Goal: Task Accomplishment & Management: Use online tool/utility

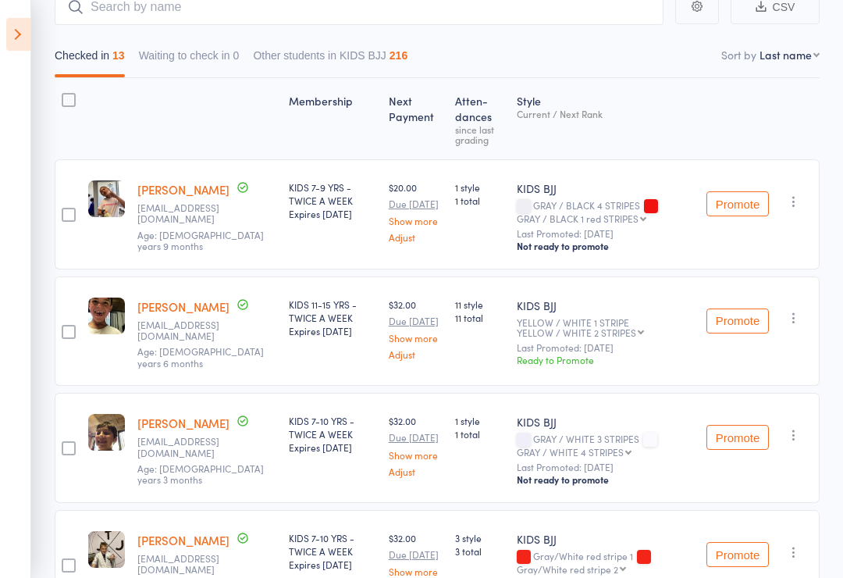
click at [30, 27] on icon at bounding box center [18, 34] width 24 height 33
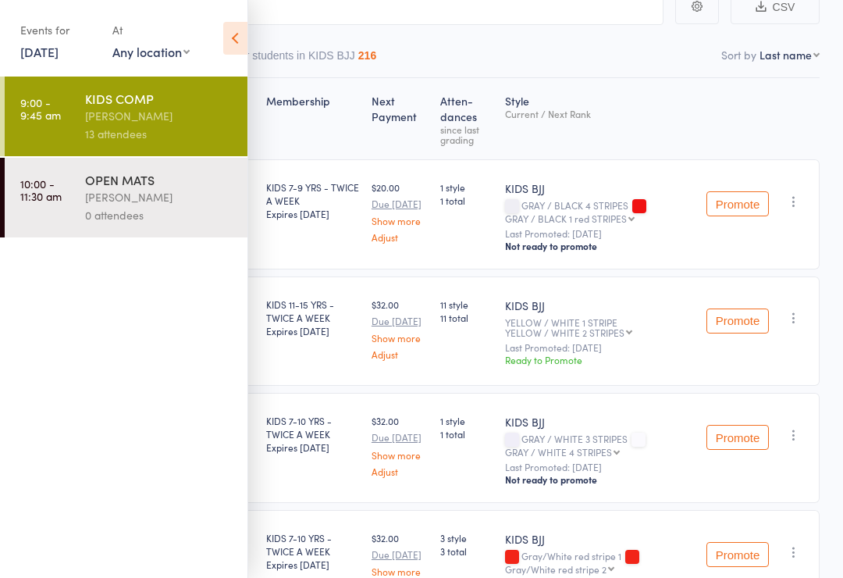
click at [240, 33] on icon at bounding box center [235, 38] width 24 height 33
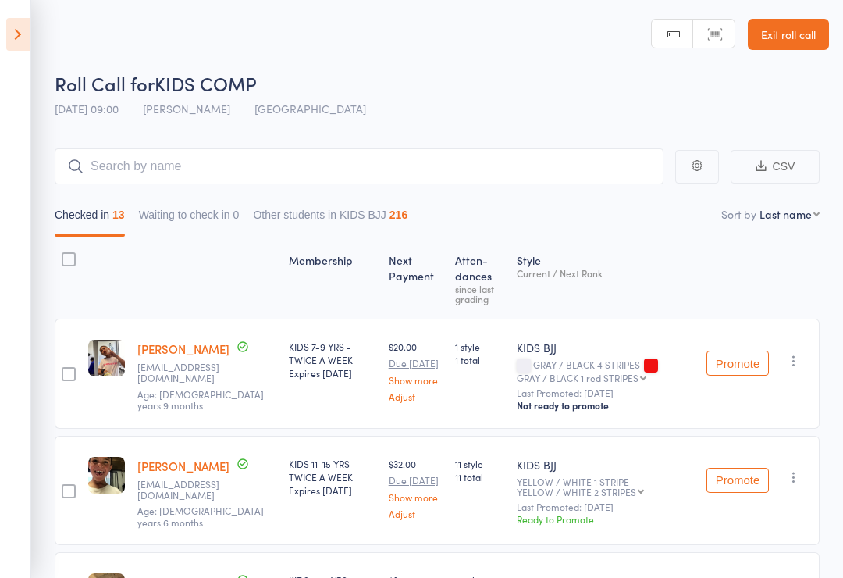
click at [793, 25] on link "Exit roll call" at bounding box center [788, 34] width 81 height 31
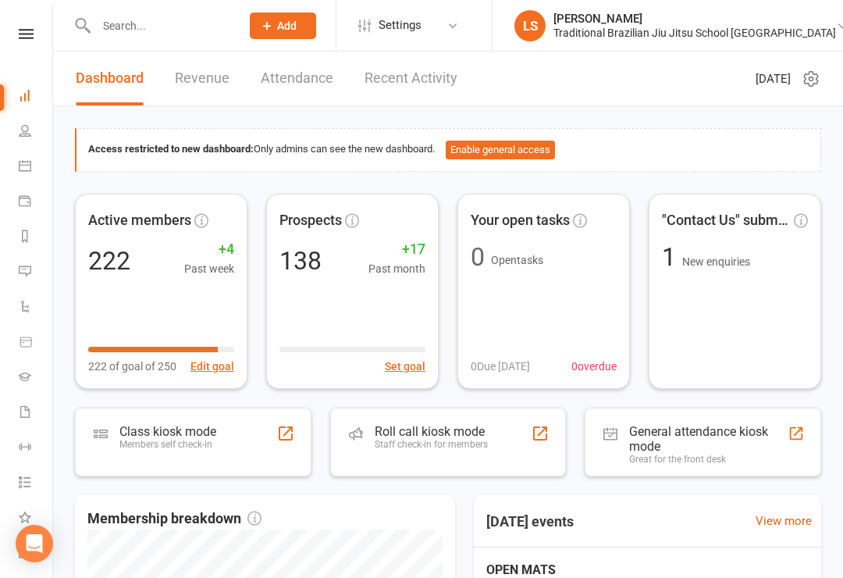
click at [34, 31] on link at bounding box center [25, 34] width 55 height 10
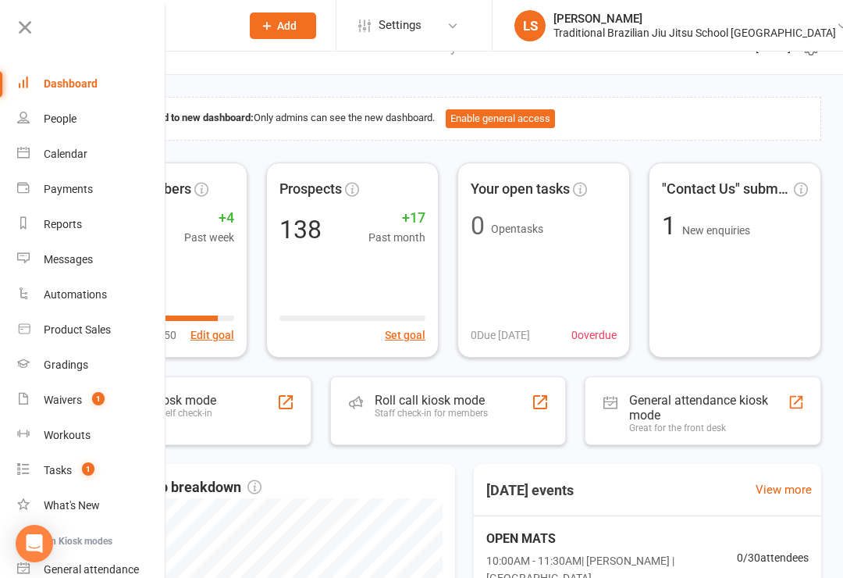
scroll to position [0, 2]
click at [52, 404] on div "Waivers" at bounding box center [63, 399] width 38 height 12
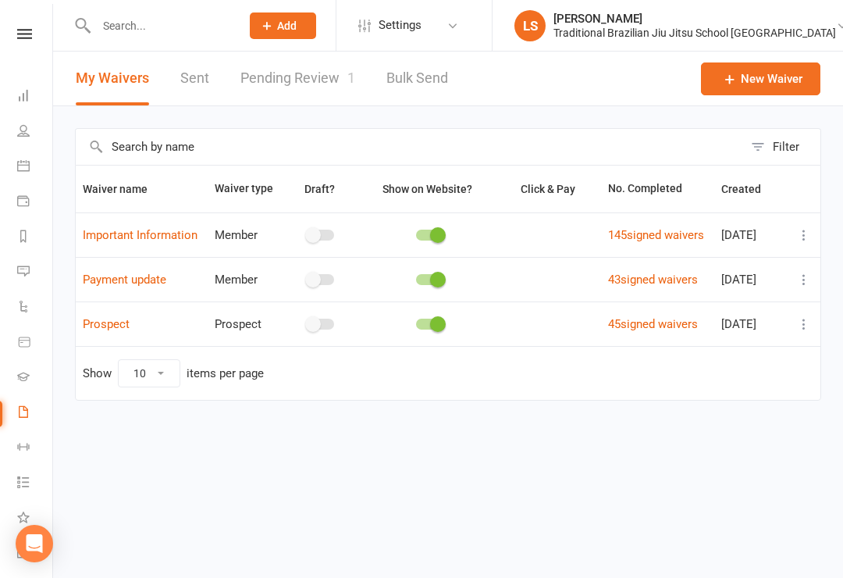
click at [27, 29] on icon at bounding box center [24, 34] width 15 height 10
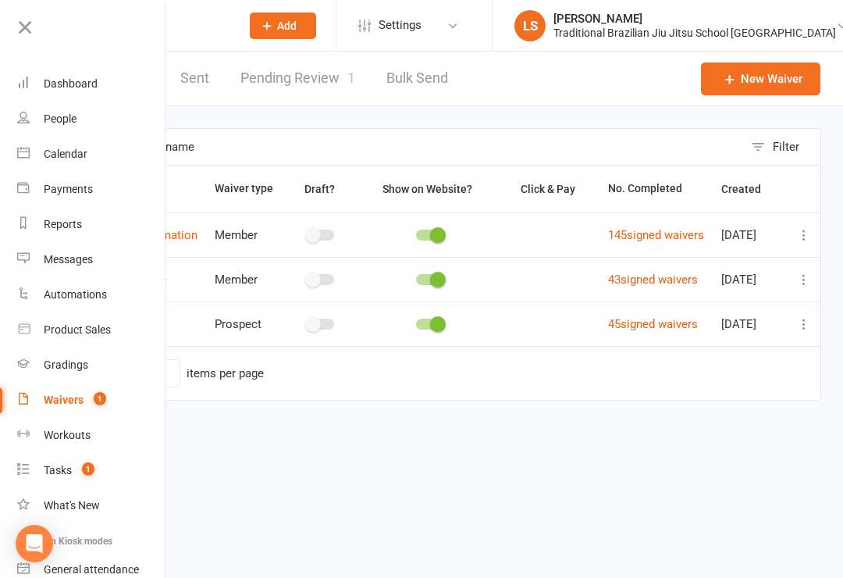
click at [55, 90] on div "Dashboard" at bounding box center [71, 83] width 54 height 12
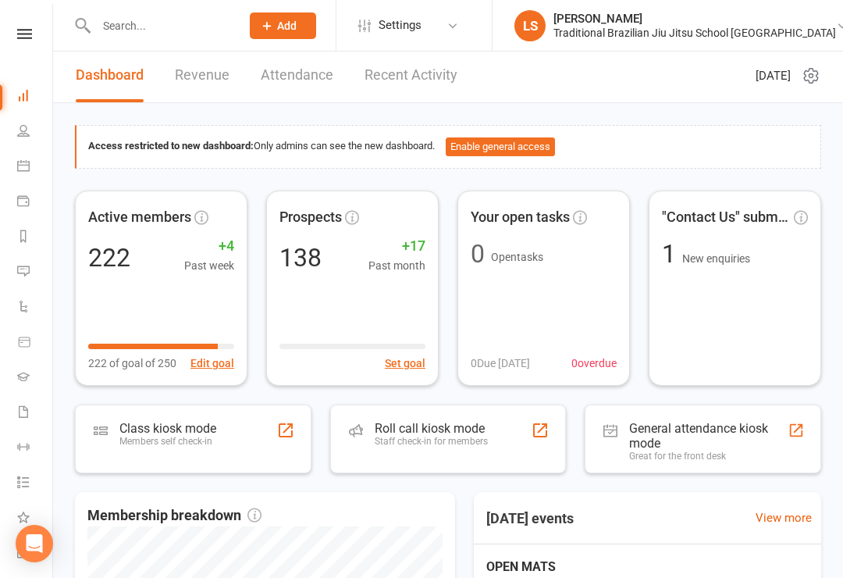
scroll to position [9, 0]
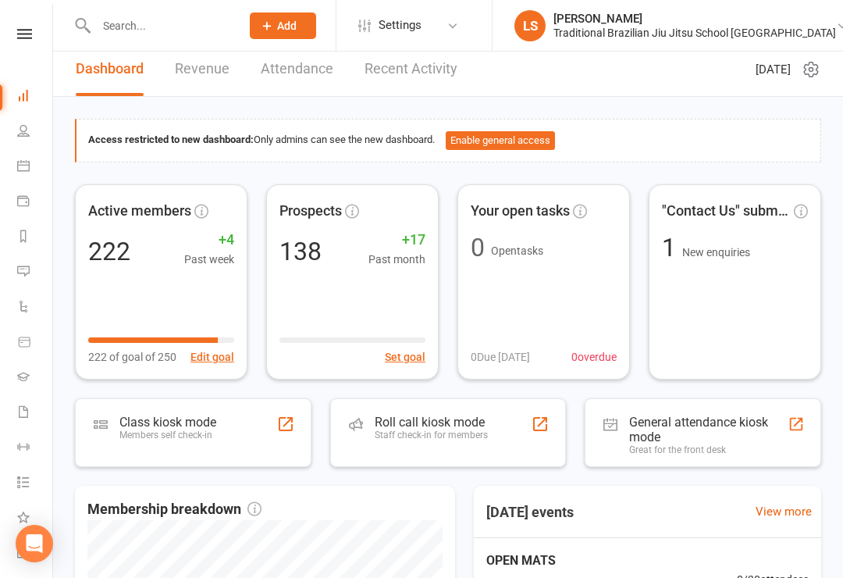
click at [15, 37] on link at bounding box center [24, 34] width 55 height 10
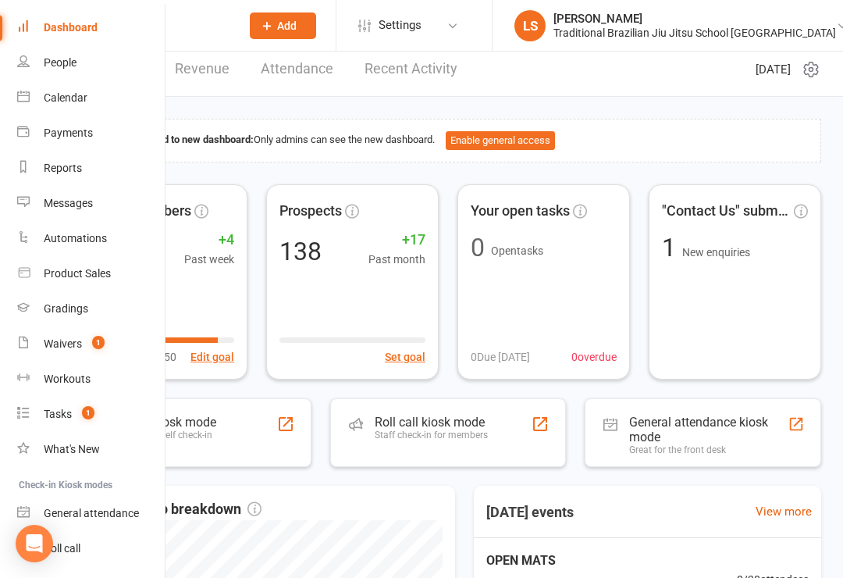
scroll to position [56, 2]
click at [72, 350] on link "Waivers 1" at bounding box center [91, 343] width 148 height 35
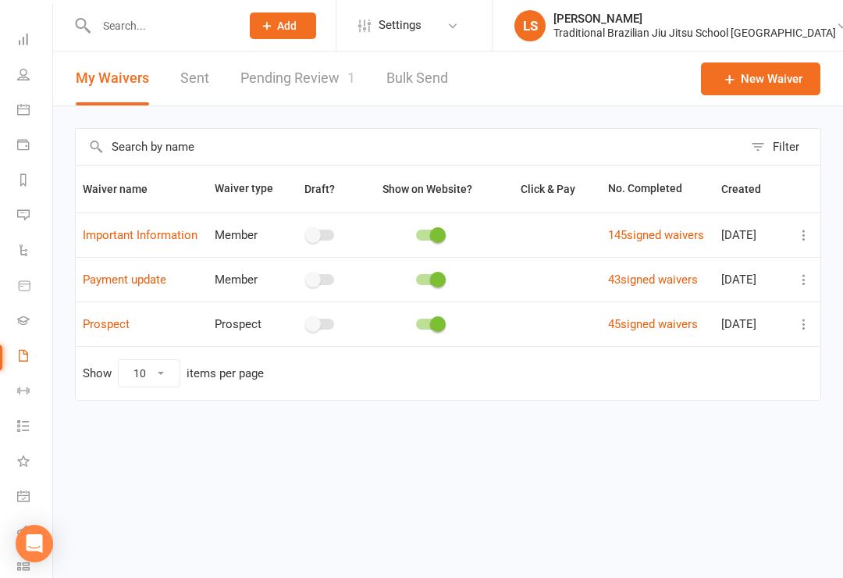
click at [26, 41] on icon at bounding box center [23, 39] width 12 height 12
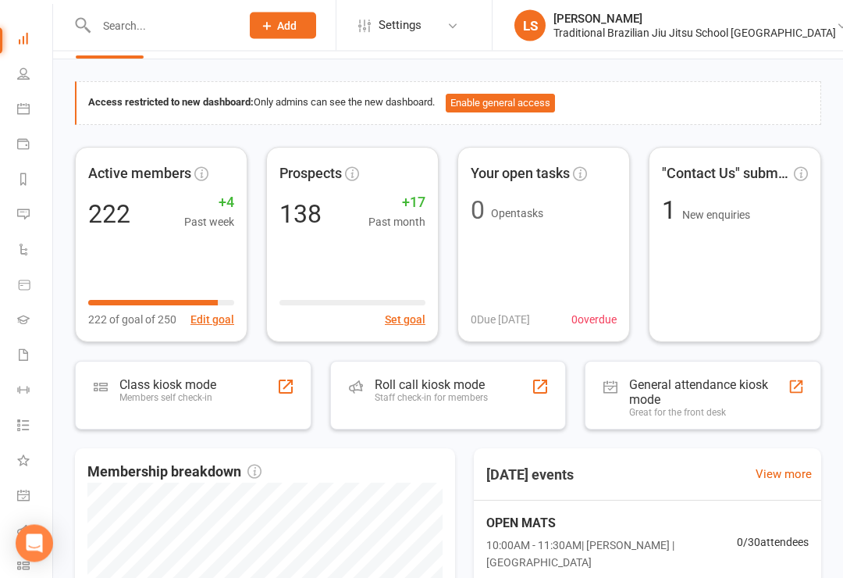
scroll to position [47, 0]
click at [14, 69] on li "People" at bounding box center [24, 76] width 52 height 35
click at [21, 73] on icon at bounding box center [23, 74] width 12 height 12
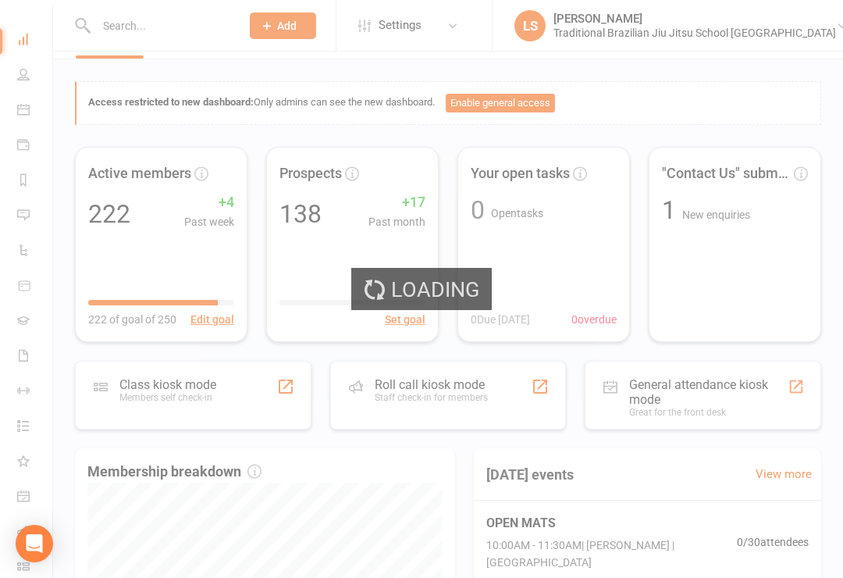
select select "100"
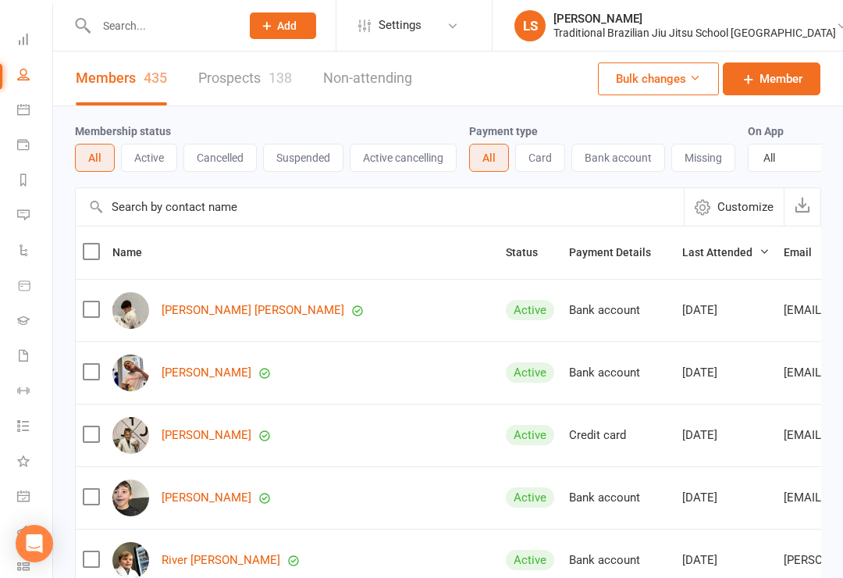
click at [764, 78] on span "Member" at bounding box center [781, 78] width 43 height 19
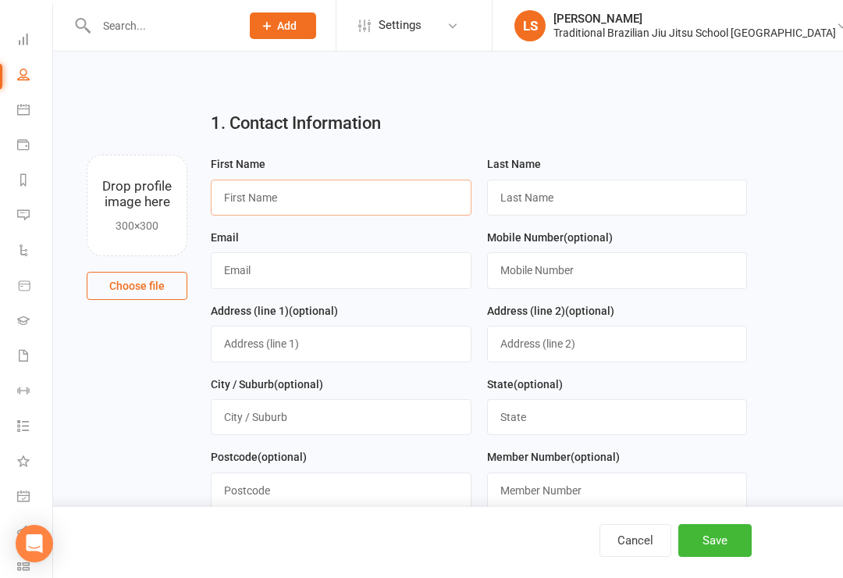
click at [272, 196] on input "text" at bounding box center [341, 198] width 261 height 36
type input "Y"
type input "[PERSON_NAME]"
click at [569, 201] on input "text" at bounding box center [617, 198] width 261 height 36
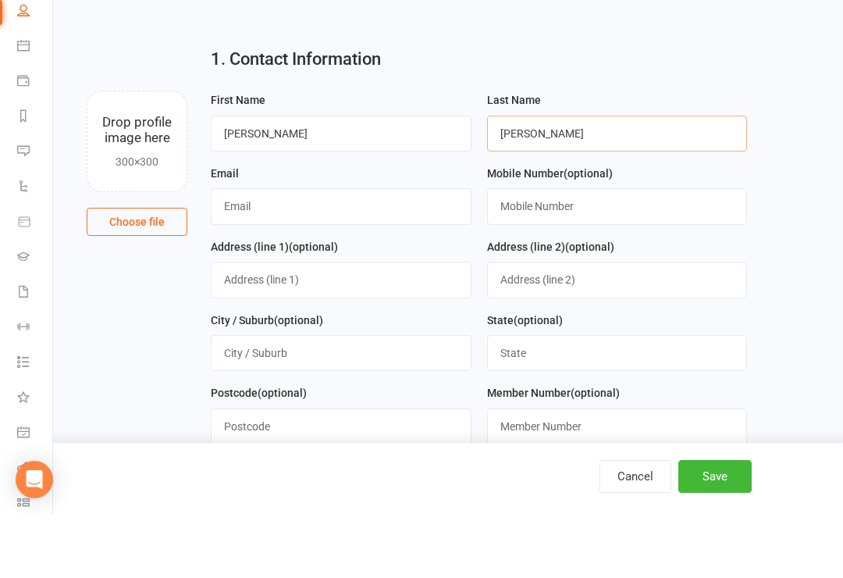
type input "[PERSON_NAME]"
click at [246, 252] on input "text" at bounding box center [341, 270] width 261 height 36
type input "[EMAIL_ADDRESS][DOMAIN_NAME]"
click at [518, 252] on input "text" at bounding box center [617, 270] width 261 height 36
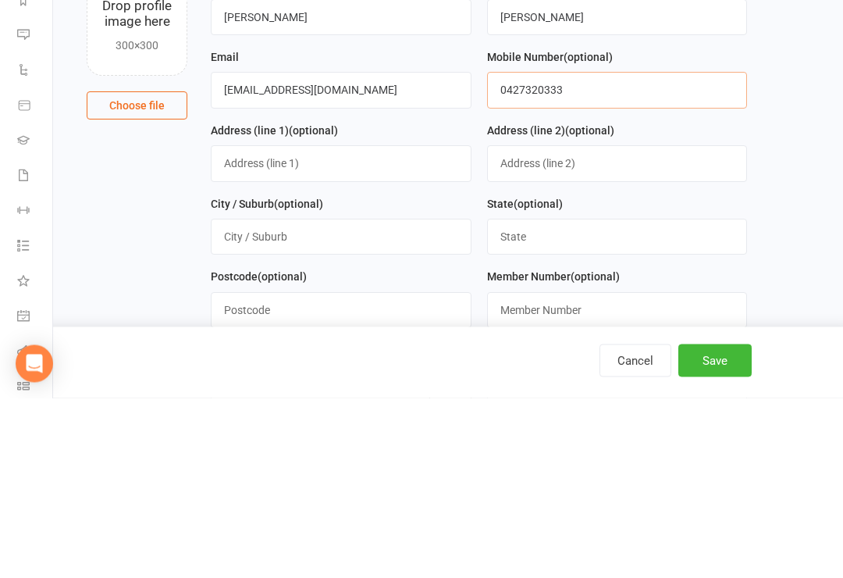
type input "0427320333"
click at [261, 399] on input "text" at bounding box center [341, 417] width 261 height 36
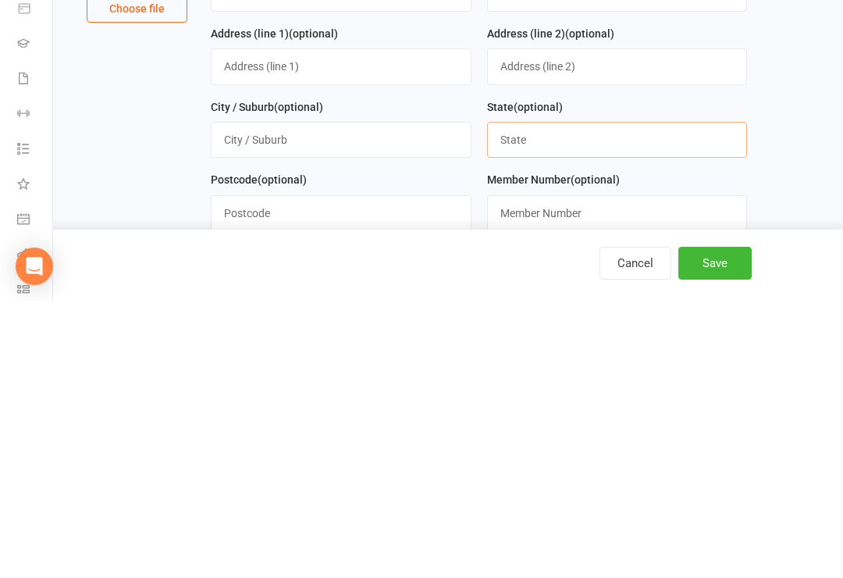
click at [532, 399] on input "text" at bounding box center [617, 417] width 261 height 36
type input "QLD"
click at [256, 472] on input "text" at bounding box center [341, 490] width 261 height 36
type input "4221"
click at [258, 399] on input "text" at bounding box center [341, 417] width 261 height 36
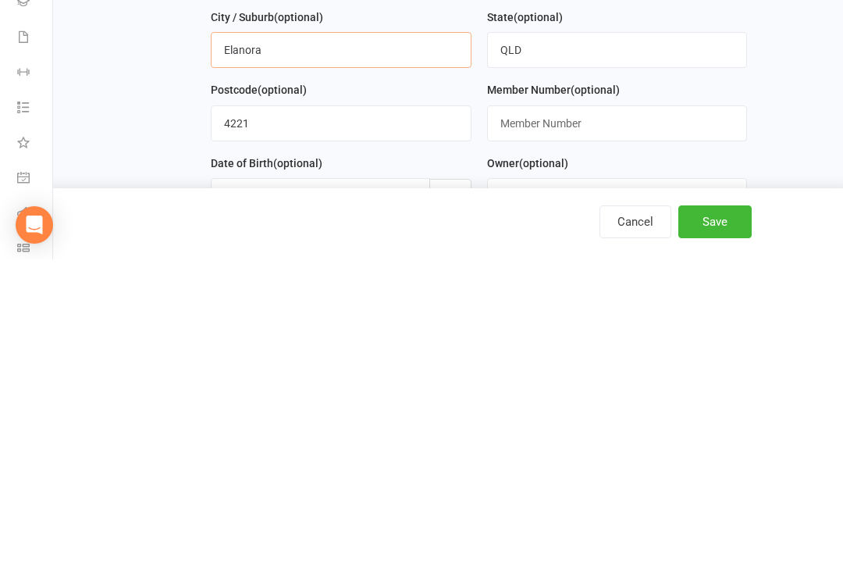
scroll to position [52, 0]
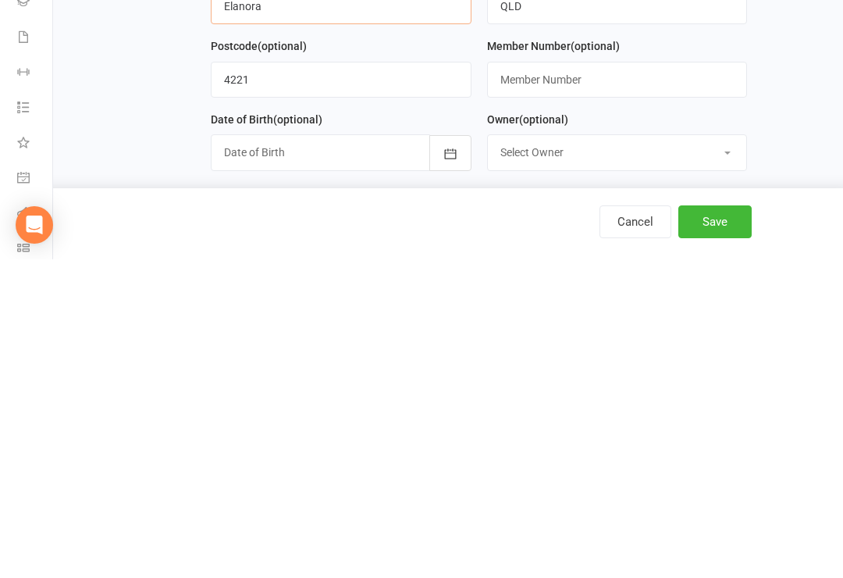
type input "Elanora"
click at [241, 453] on div at bounding box center [341, 471] width 261 height 36
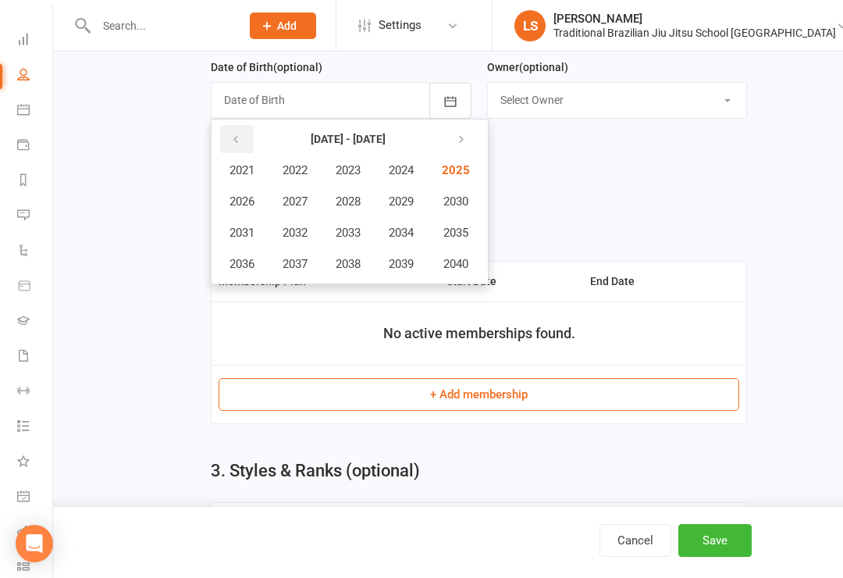
click at [238, 133] on button "button" at bounding box center [237, 139] width 34 height 28
click at [402, 266] on span "2019" at bounding box center [401, 264] width 25 height 14
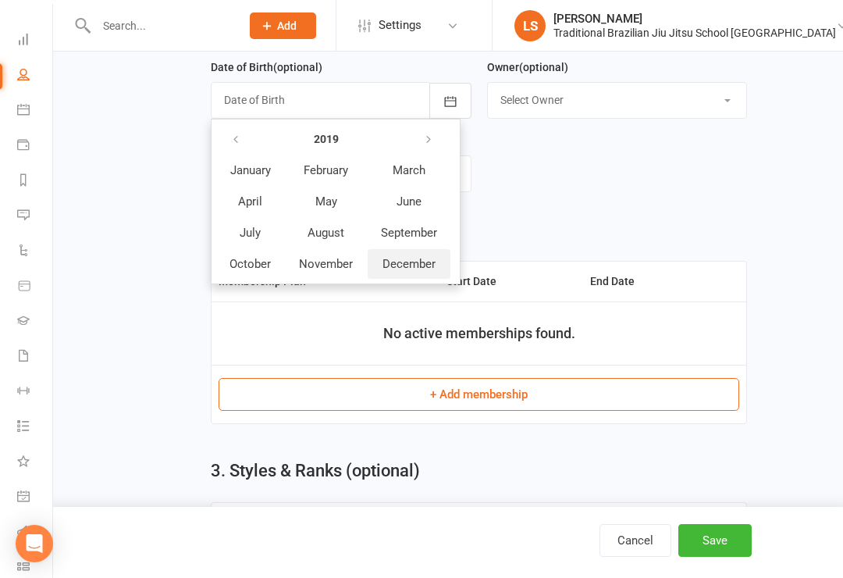
click at [407, 271] on span "December" at bounding box center [408, 264] width 53 height 14
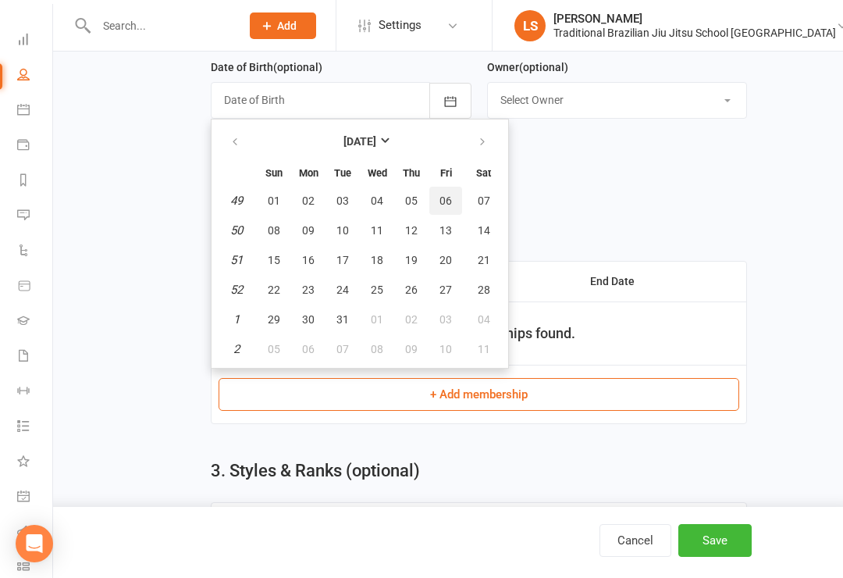
click at [446, 205] on span "06" at bounding box center [445, 200] width 12 height 12
type input "[DATE]"
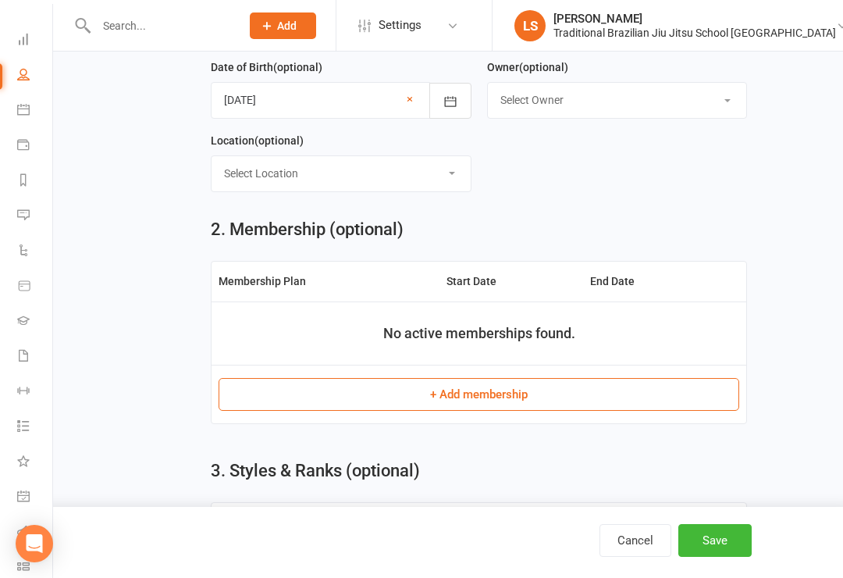
click at [259, 180] on select "Select Location [GEOGRAPHIC_DATA]" at bounding box center [341, 173] width 259 height 34
select select "0"
click at [603, 392] on button "+ Add membership" at bounding box center [479, 394] width 521 height 33
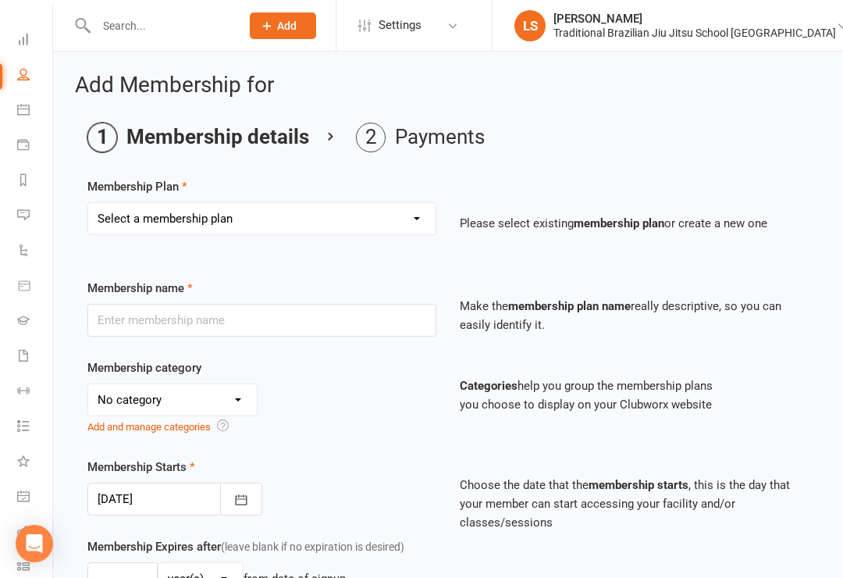
click at [426, 222] on select "Select a membership plan Create new Membership Plan 10 PACK ADULTS 1 WEEK TRIAL…" at bounding box center [261, 218] width 347 height 31
select select "5"
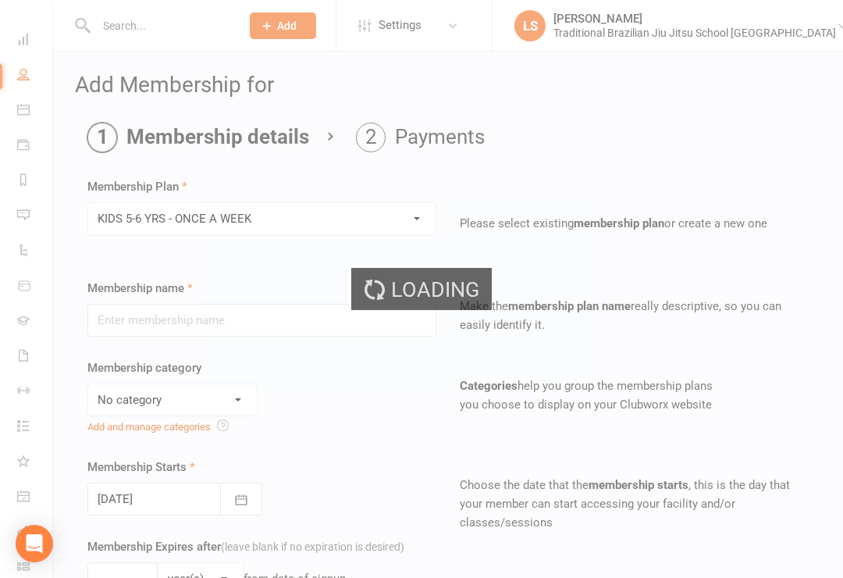
type input "KIDS 5-6 YRS - ONCE A WEEK"
select select "4"
type input "3"
type input "1"
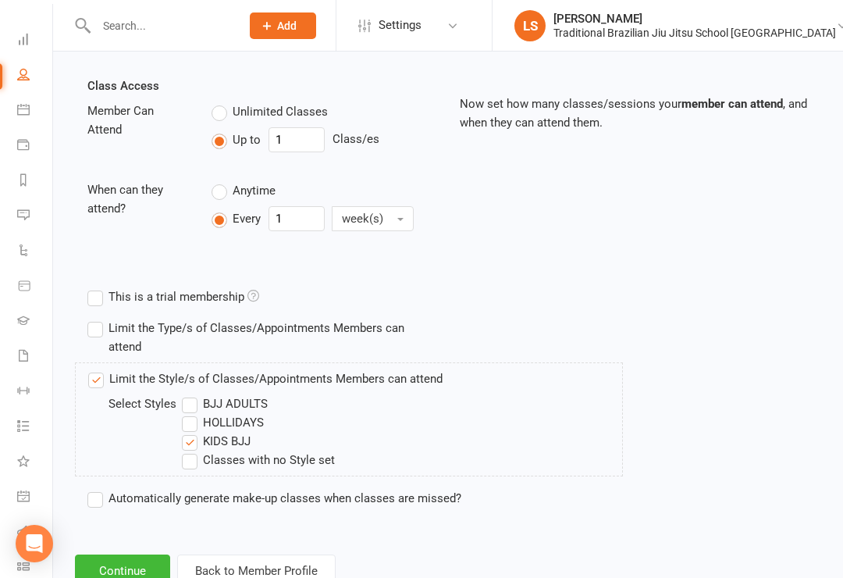
scroll to position [589, 0]
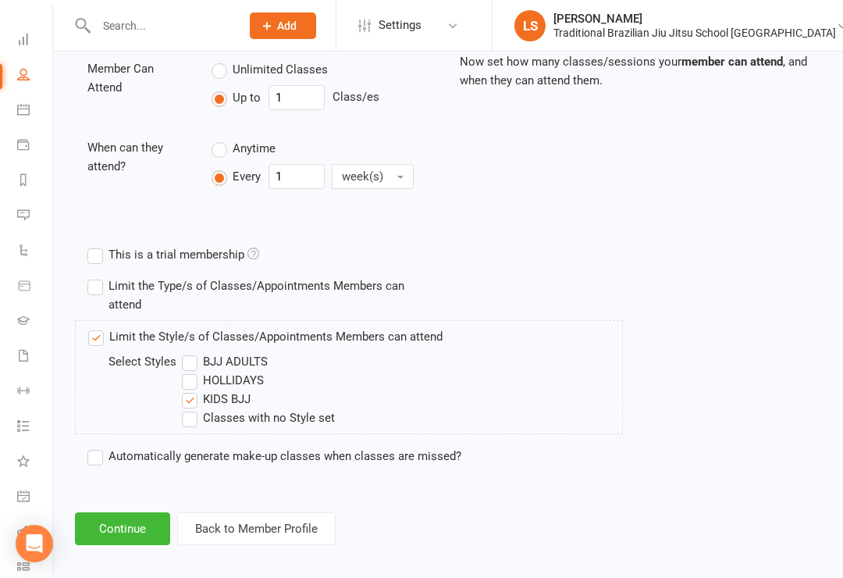
click at [123, 522] on button "Continue" at bounding box center [122, 528] width 95 height 33
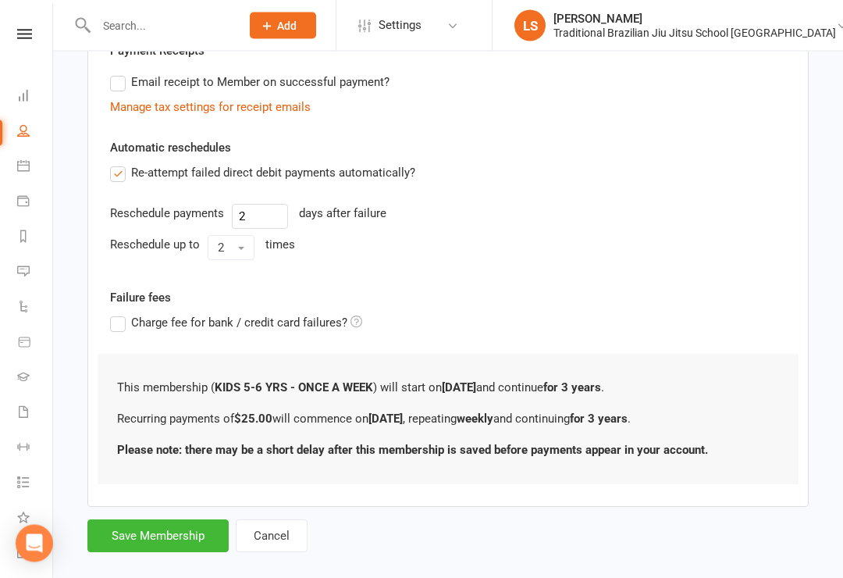
scroll to position [473, 0]
click at [150, 534] on button "Save Membership" at bounding box center [157, 535] width 141 height 33
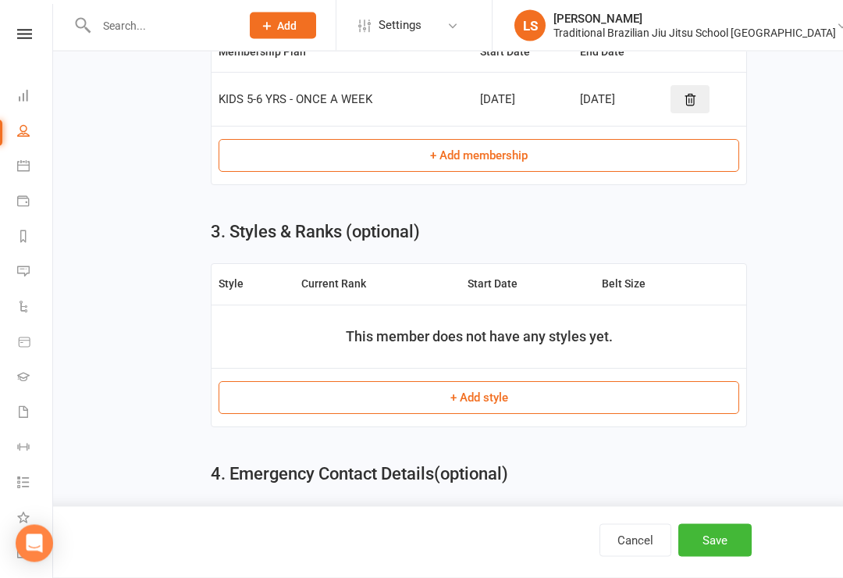
scroll to position [692, 0]
click at [603, 399] on button "+ Add style" at bounding box center [479, 397] width 521 height 33
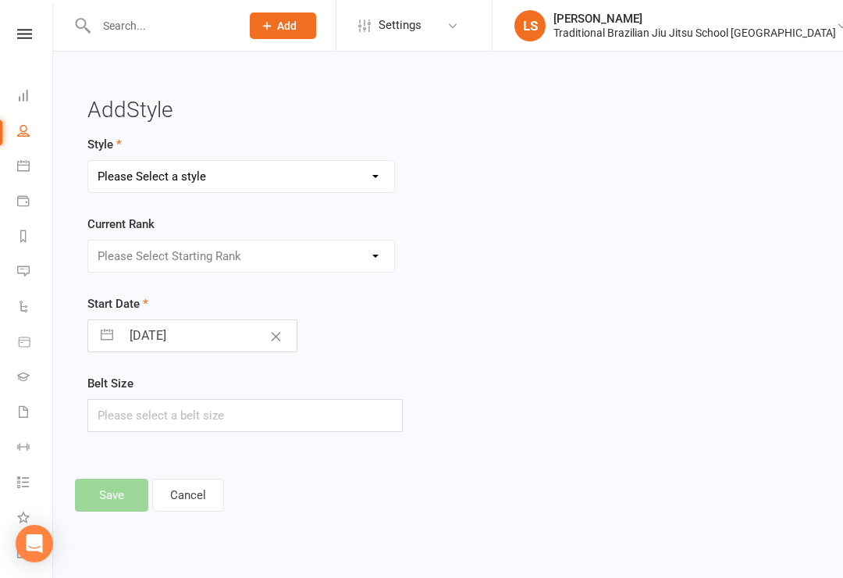
click at [372, 180] on select "Please Select a style BJJ ADULTS HOLLIDAYS KIDS BJJ" at bounding box center [241, 176] width 306 height 31
select select "2859"
click at [375, 252] on select "Please Select Starting Rank WHITE BELT WHITE BELT 1 STRIPE WHITE BELT 2 STRIPES…" at bounding box center [241, 255] width 306 height 31
select select "30415"
click at [129, 415] on input "text" at bounding box center [244, 415] width 315 height 33
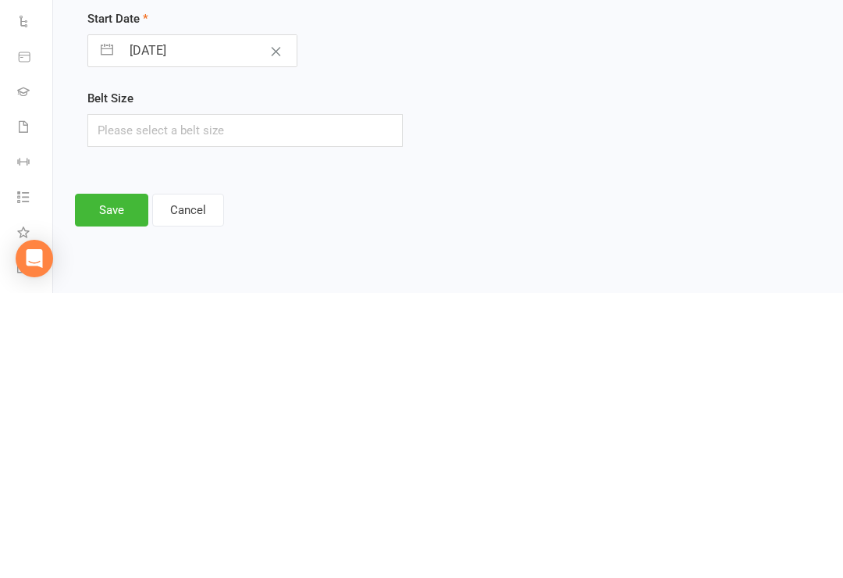
click at [97, 479] on button "Save" at bounding box center [111, 495] width 73 height 33
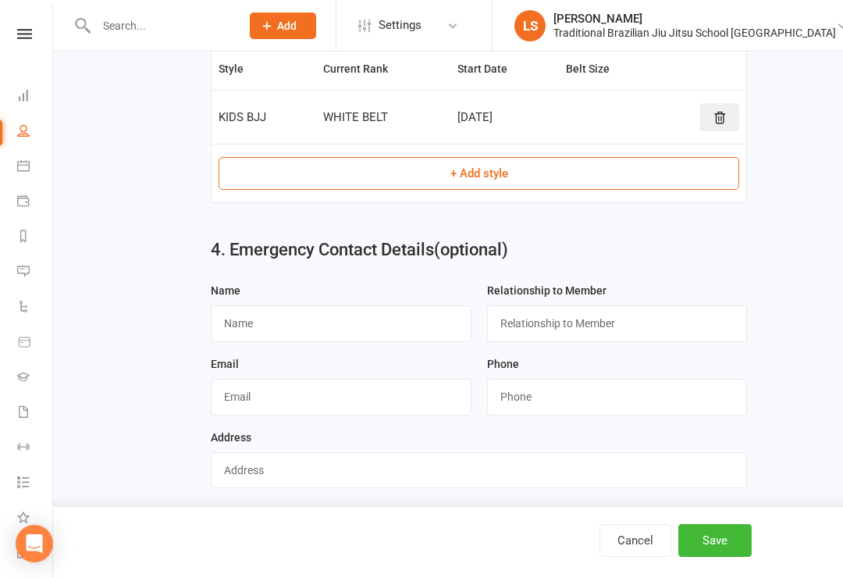
scroll to position [909, 0]
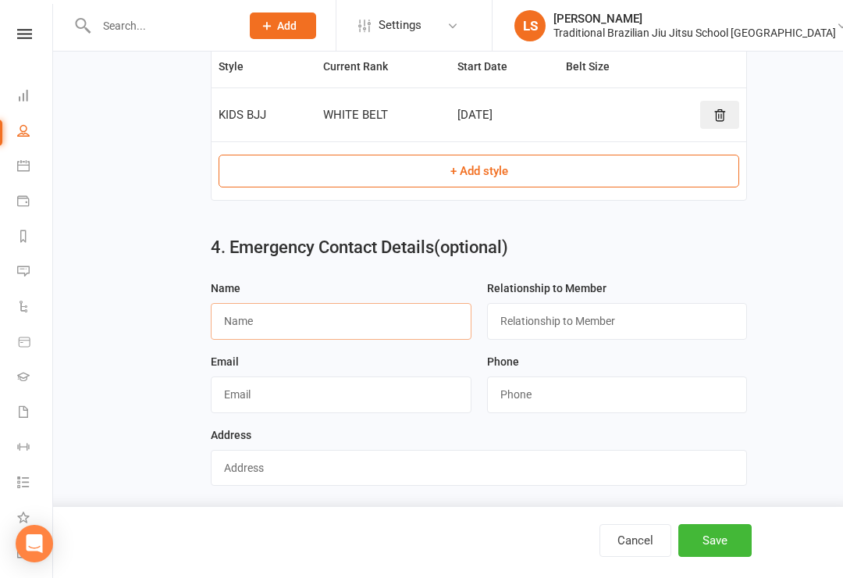
click at [344, 317] on input "text" at bounding box center [341, 321] width 261 height 36
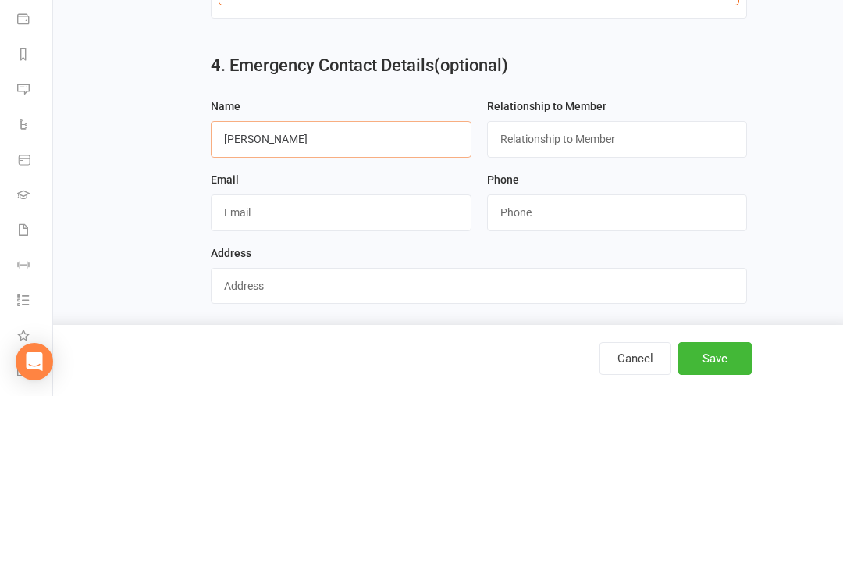
type input "[PERSON_NAME]"
click at [275, 376] on input "text" at bounding box center [341, 394] width 261 height 36
type input "Y"
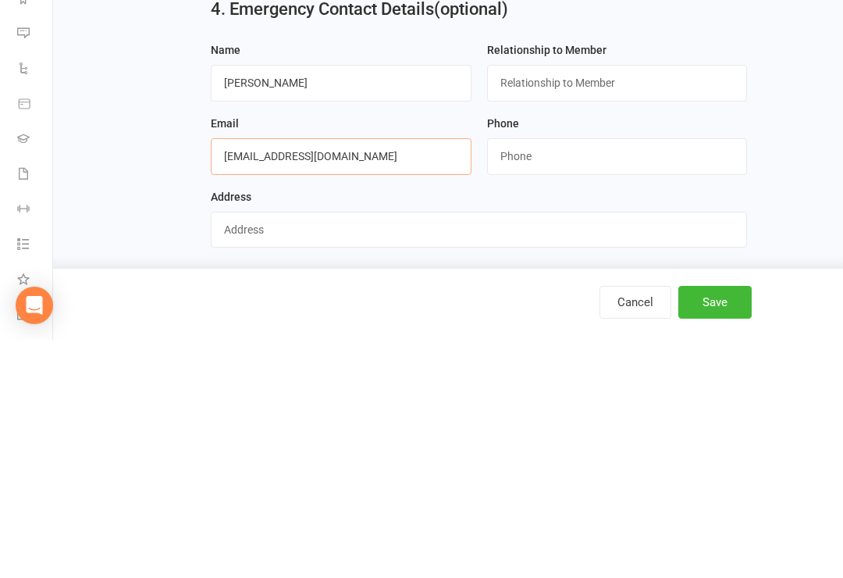
type input "[EMAIL_ADDRESS][DOMAIN_NAME]"
click at [546, 376] on input "string" at bounding box center [617, 394] width 261 height 36
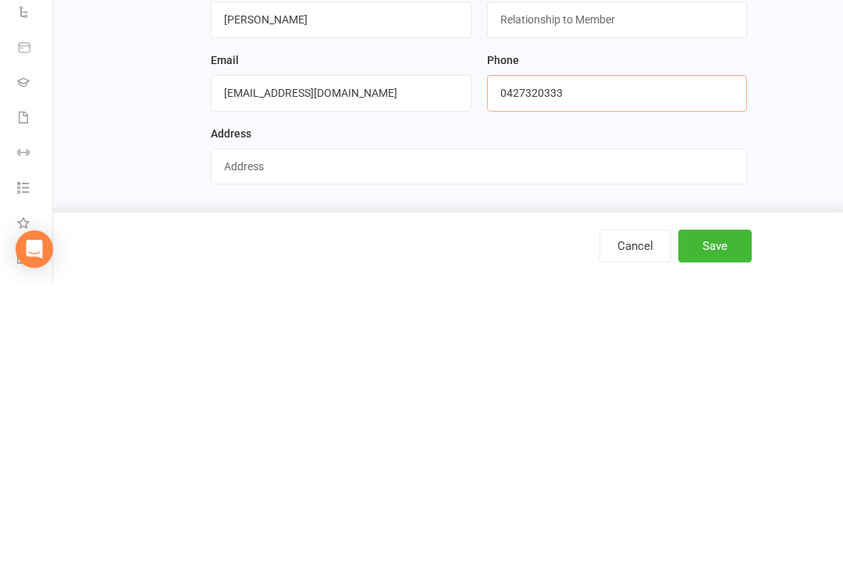
scroll to position [934, 0]
type input "0427320333"
click at [265, 443] on input "text" at bounding box center [479, 461] width 536 height 36
type input "[STREET_ADDRESS][PERSON_NAME]"
click at [716, 524] on button "Save" at bounding box center [714, 540] width 73 height 33
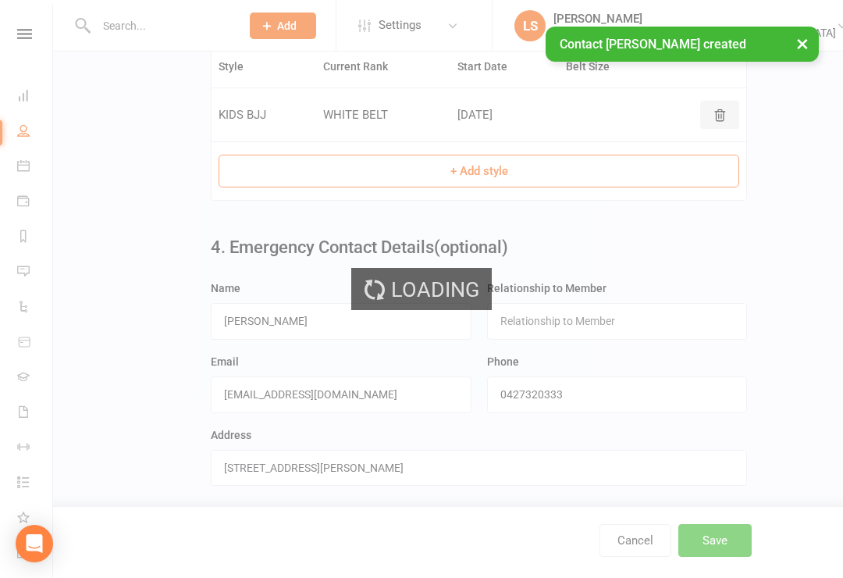
scroll to position [0, 0]
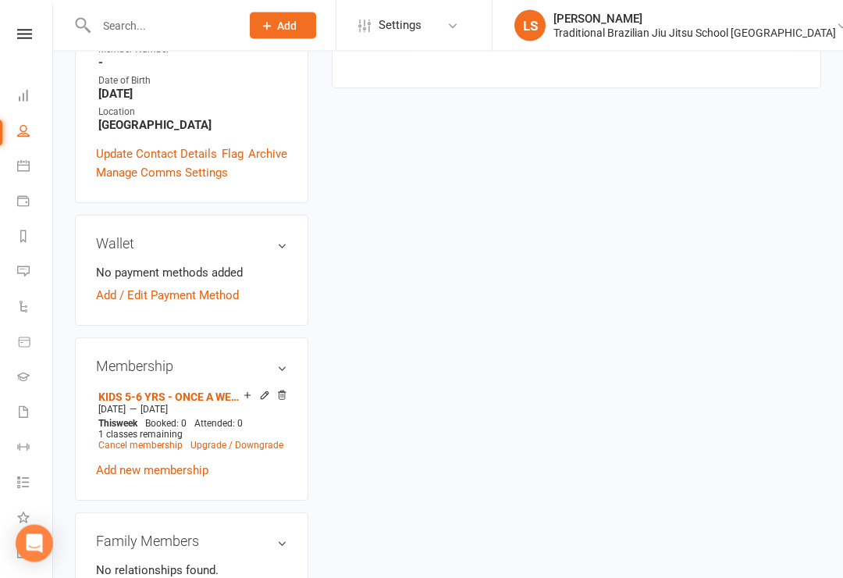
scroll to position [443, 0]
click at [98, 286] on link "Add / Edit Payment Method" at bounding box center [167, 295] width 143 height 19
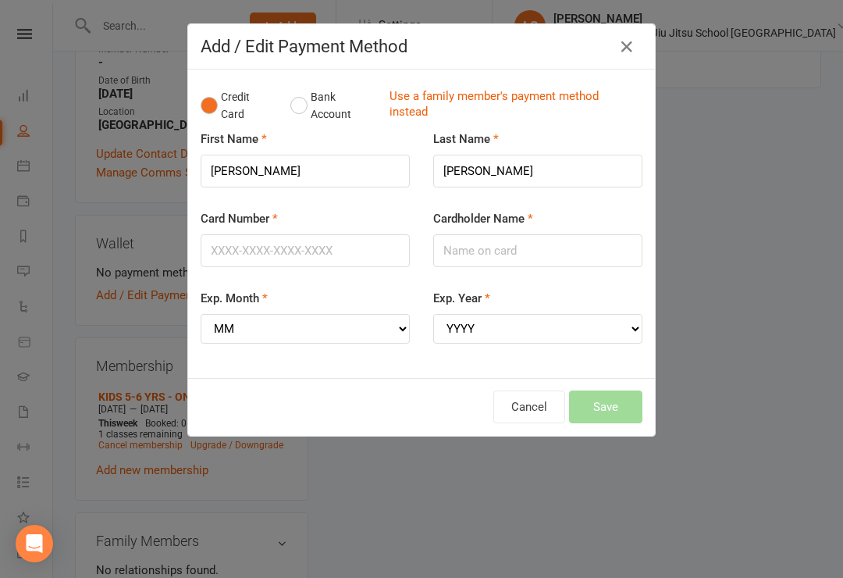
click at [517, 400] on button "Cancel" at bounding box center [529, 406] width 72 height 33
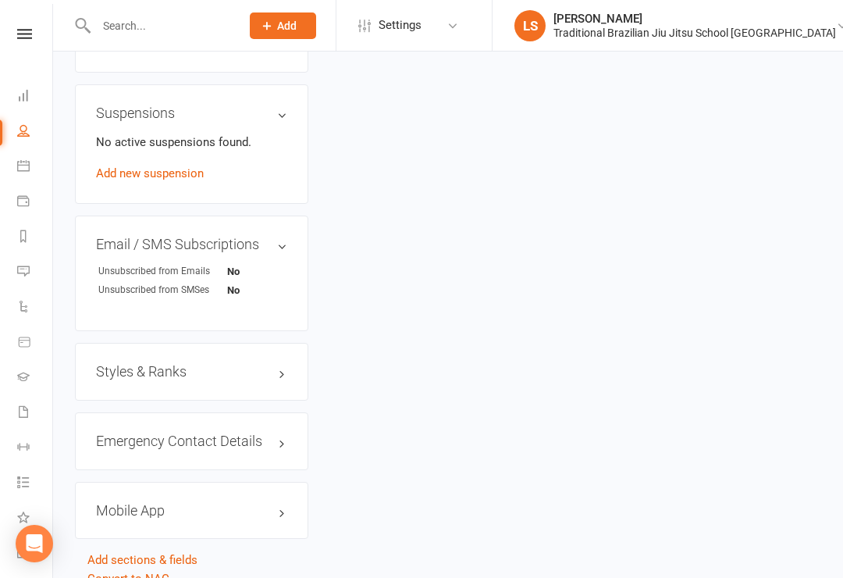
scroll to position [0, 2]
click at [21, 34] on icon at bounding box center [24, 34] width 15 height 10
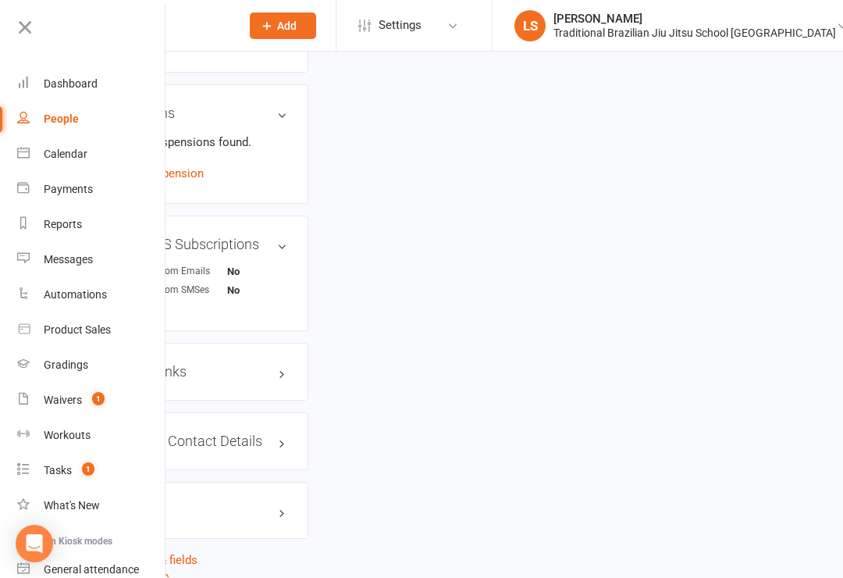
click at [21, 24] on icon at bounding box center [25, 27] width 22 height 22
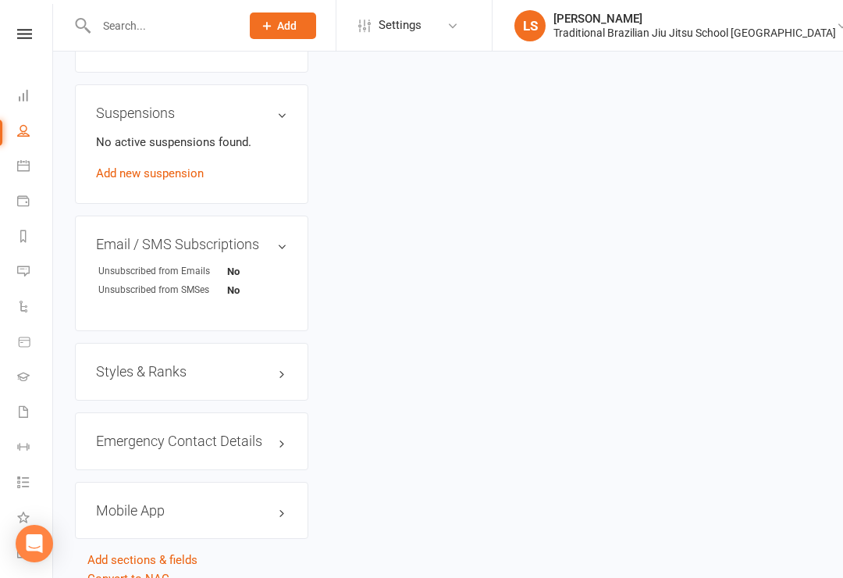
click at [24, 98] on icon at bounding box center [23, 95] width 12 height 12
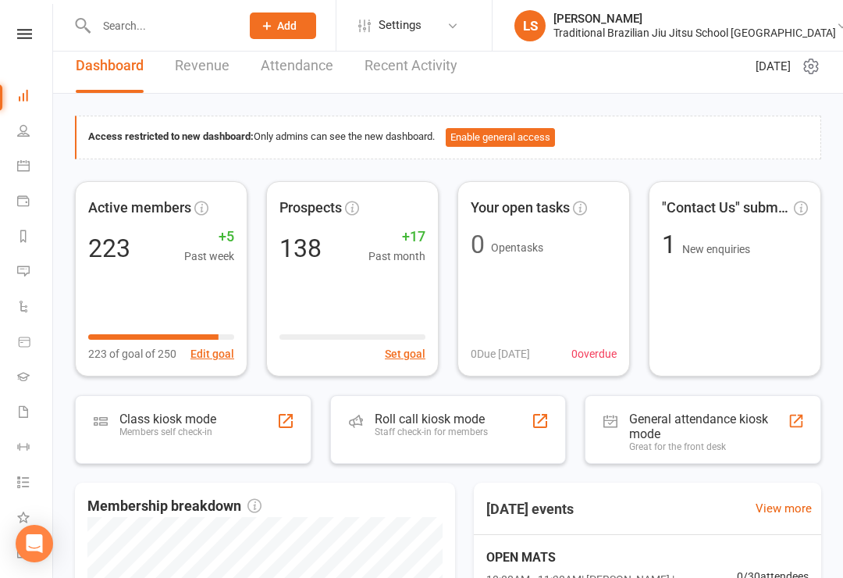
scroll to position [65, 0]
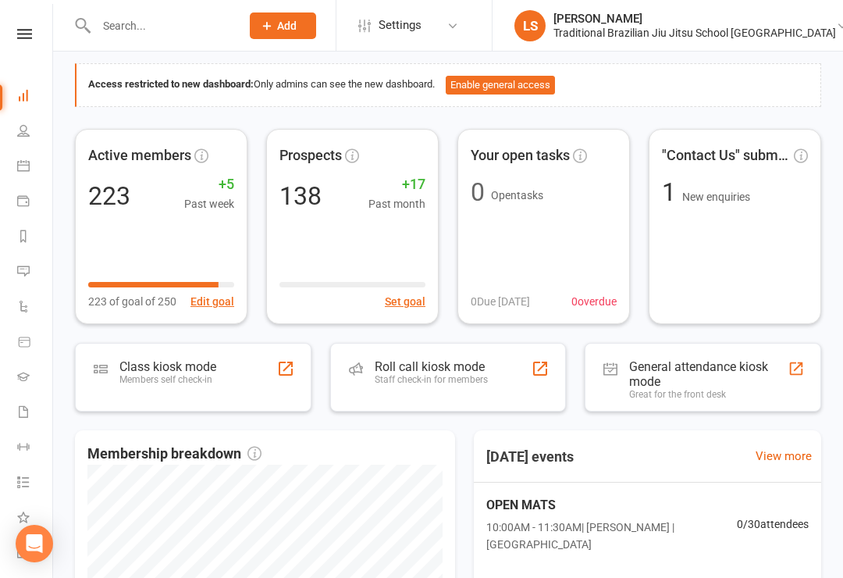
click at [515, 390] on div "Roll call kiosk mode Staff check-in for members" at bounding box center [448, 377] width 237 height 69
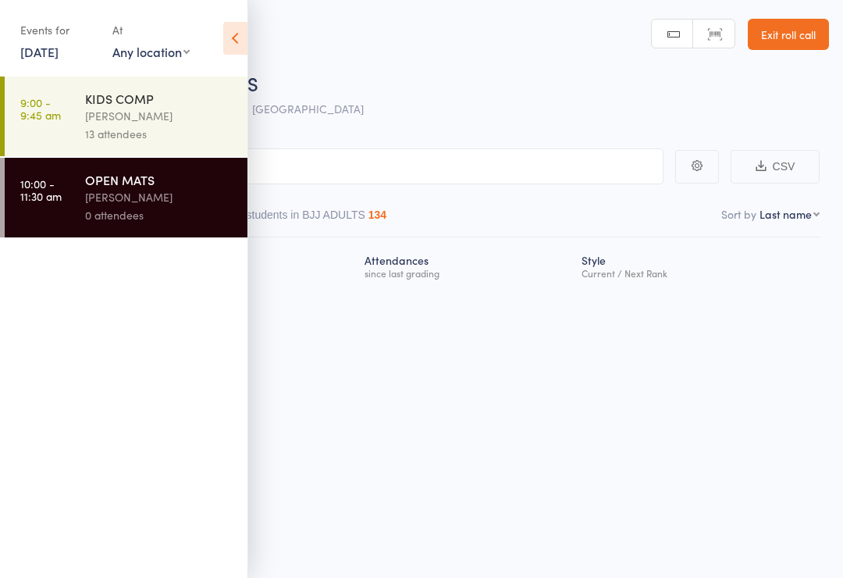
click at [245, 45] on icon at bounding box center [235, 38] width 24 height 33
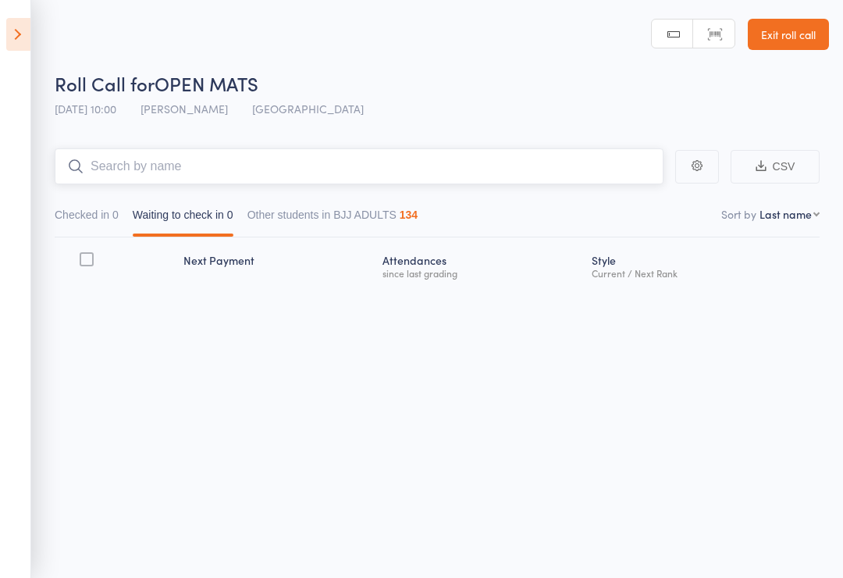
click at [334, 165] on input "search" at bounding box center [359, 166] width 609 height 36
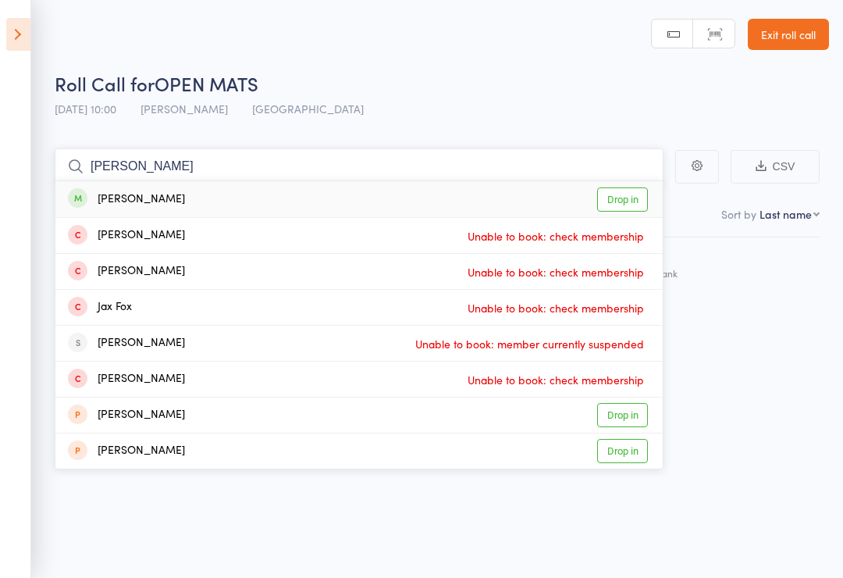
type input "Jas"
click at [218, 197] on div "Jason Smith Drop in" at bounding box center [358, 199] width 607 height 36
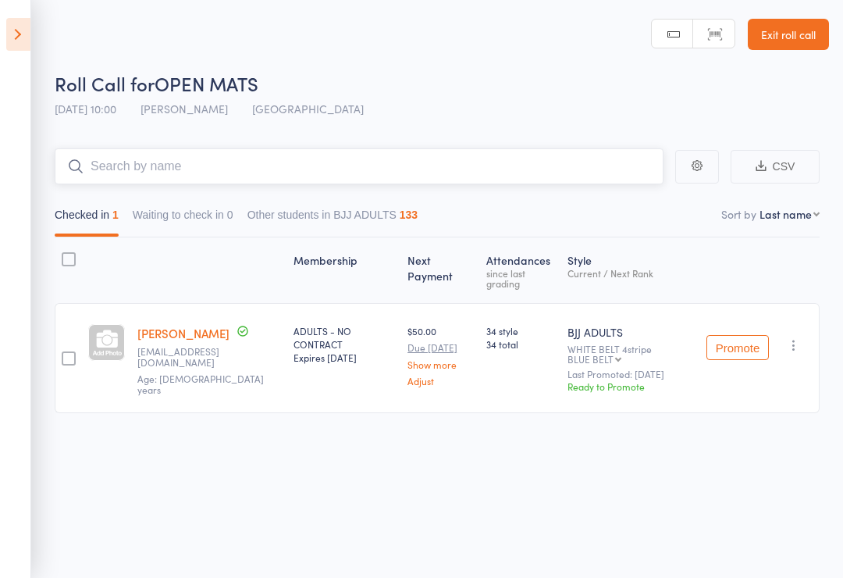
click at [123, 172] on input "search" at bounding box center [359, 166] width 609 height 36
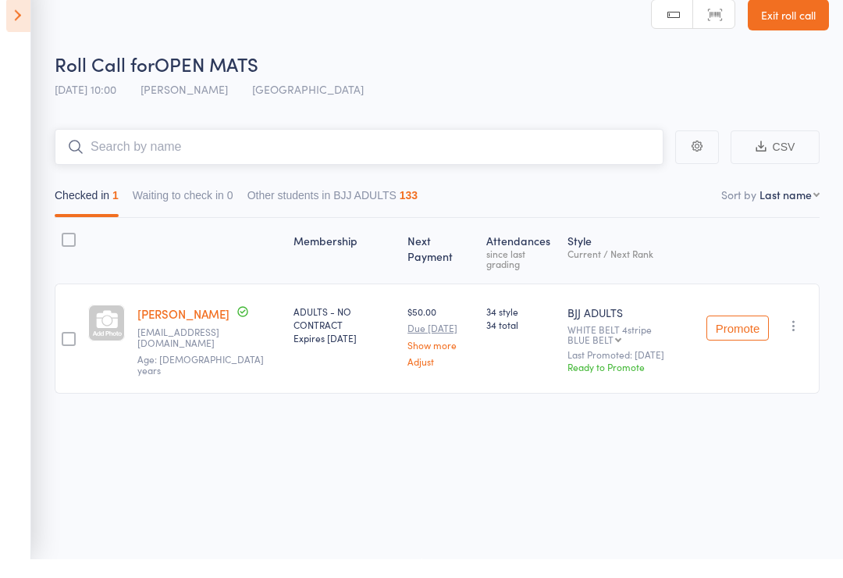
click at [108, 148] on input "search" at bounding box center [359, 166] width 609 height 36
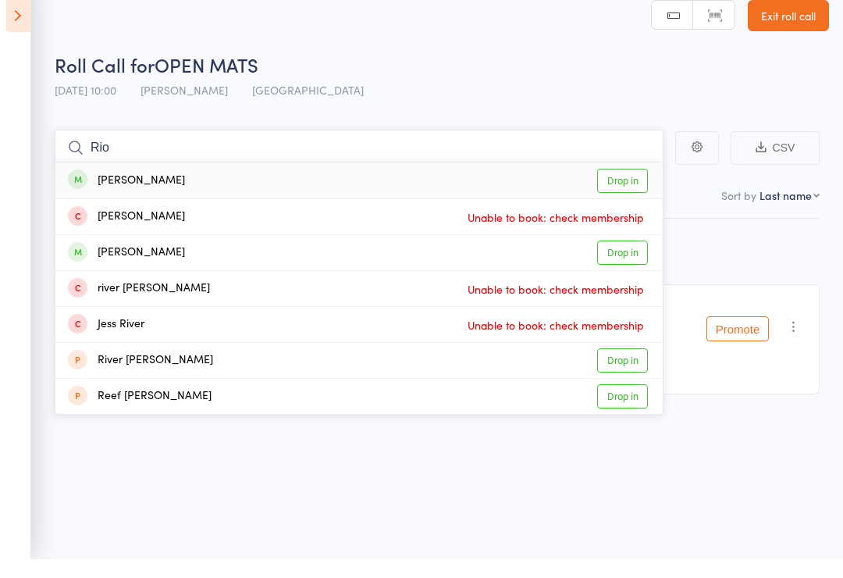
type input "Rio"
click at [623, 187] on link "Drop in" at bounding box center [622, 199] width 51 height 24
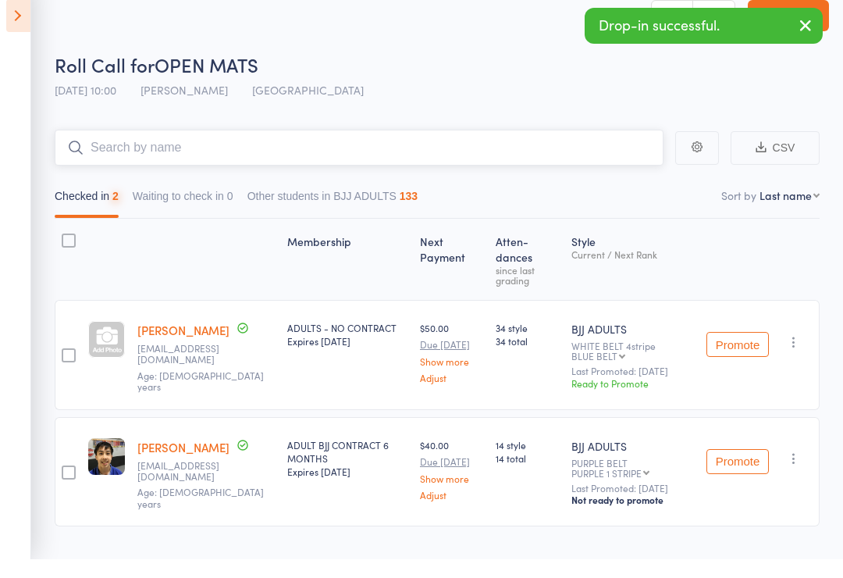
click at [126, 154] on input "search" at bounding box center [359, 166] width 609 height 36
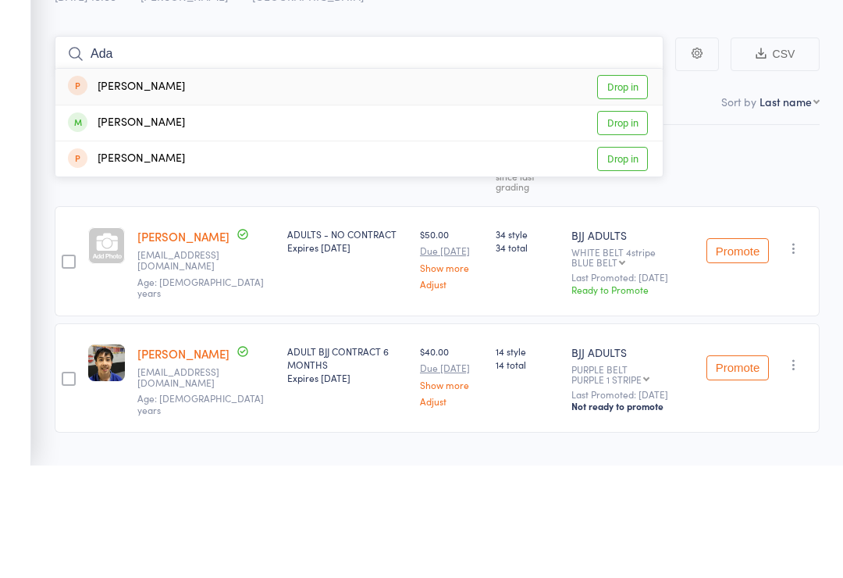
type input "Ada"
click at [623, 223] on link "Drop in" at bounding box center [622, 235] width 51 height 24
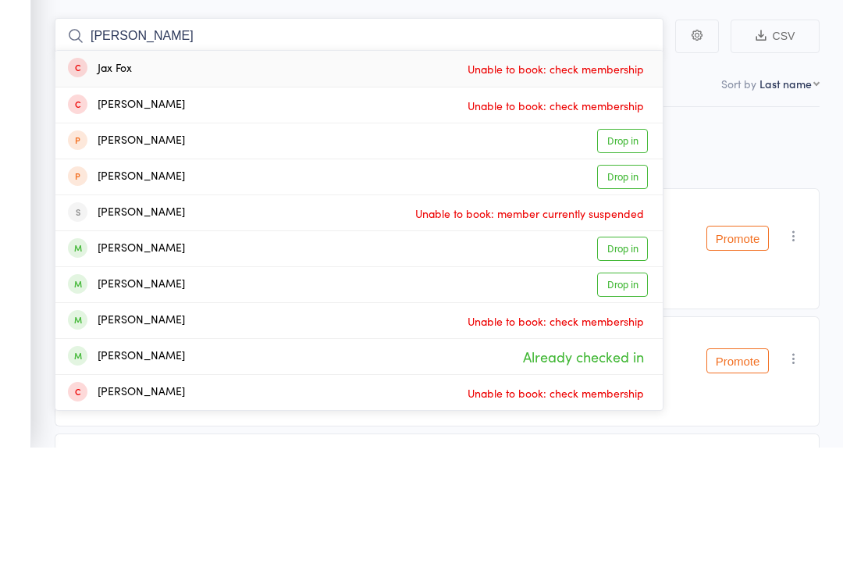
type input "J"
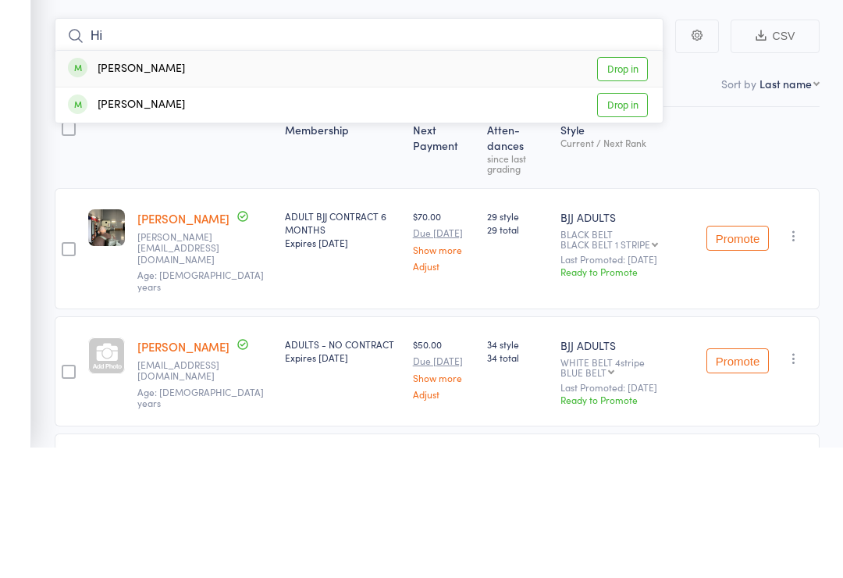
type input "Hi"
click at [632, 223] on link "Drop in" at bounding box center [622, 235] width 51 height 24
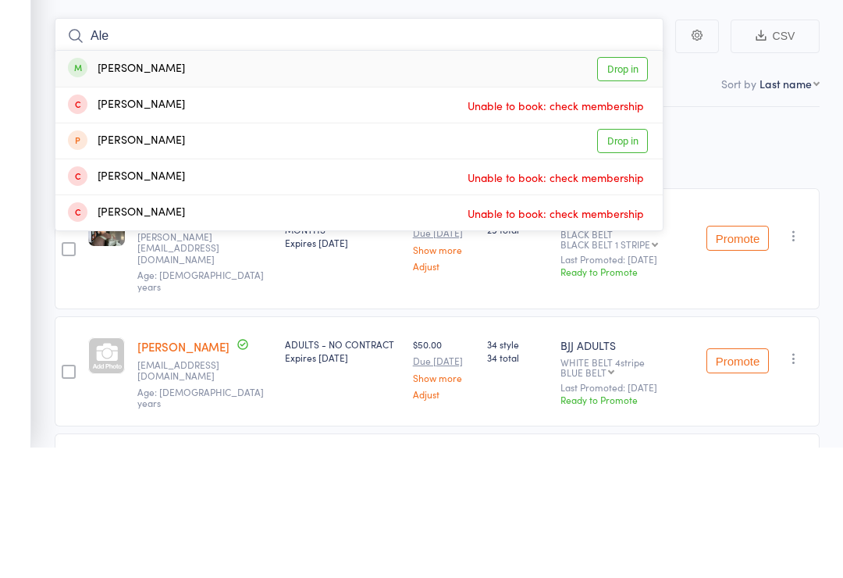
type input "Ale"
click at [633, 187] on link "Drop in" at bounding box center [622, 199] width 51 height 24
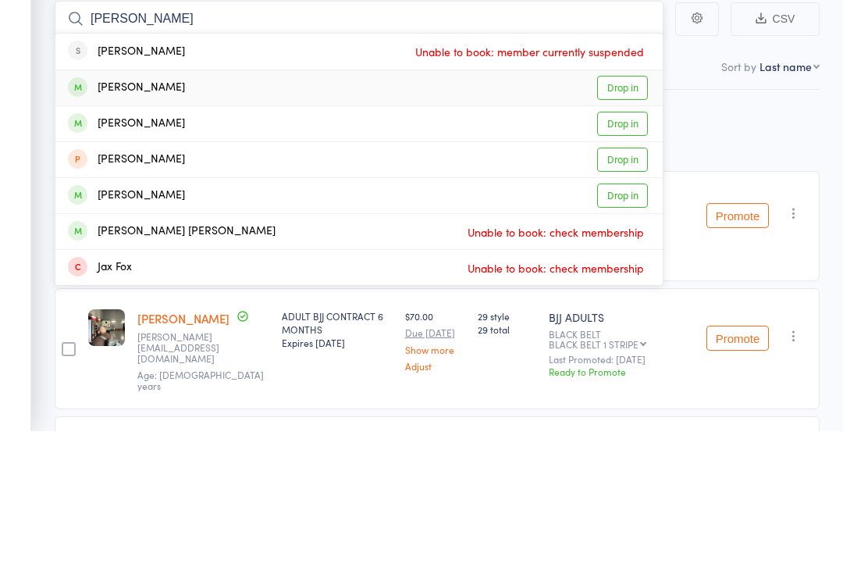
type input "James"
click at [624, 223] on link "Drop in" at bounding box center [622, 235] width 51 height 24
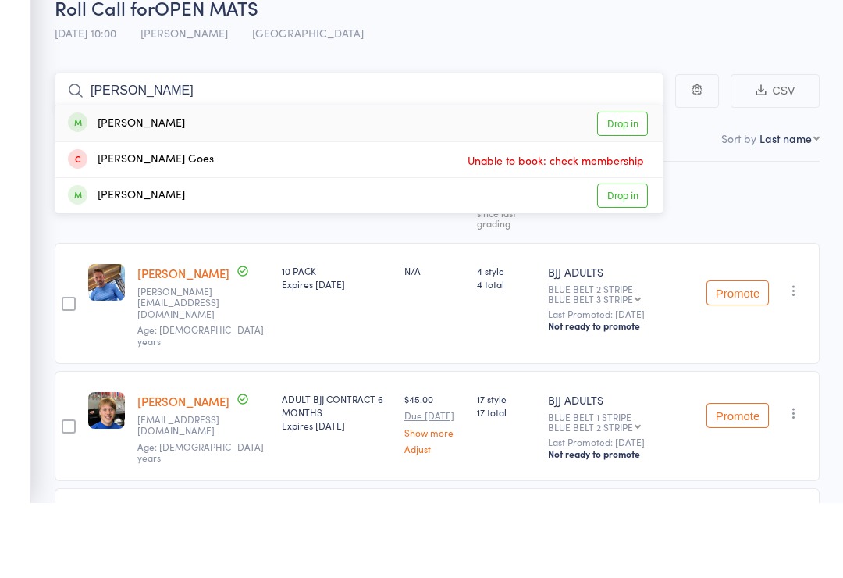
type input "Joel"
click at [628, 187] on link "Drop in" at bounding box center [622, 199] width 51 height 24
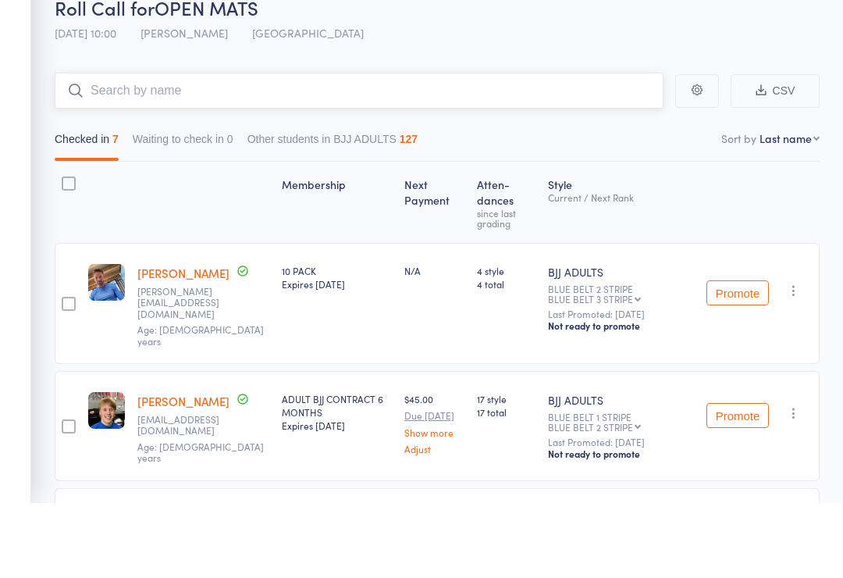
click at [122, 148] on input "search" at bounding box center [359, 166] width 609 height 36
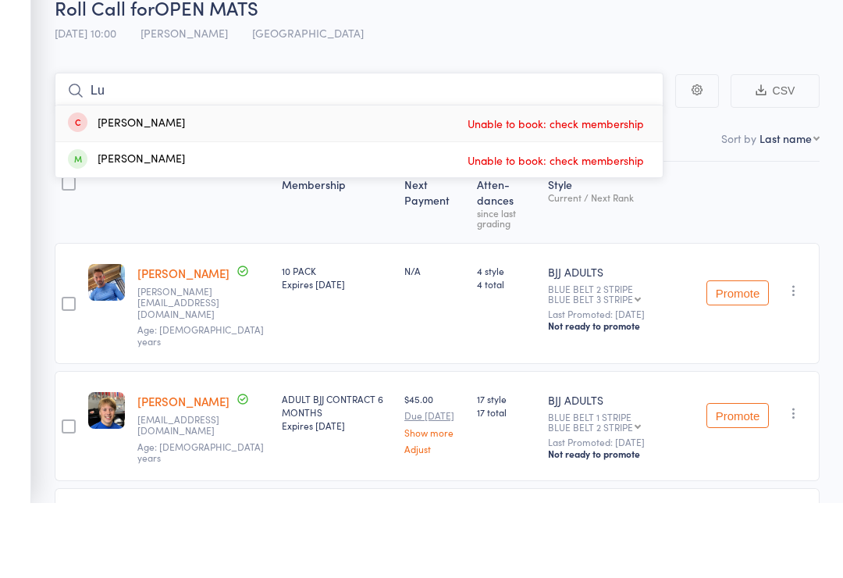
type input "L"
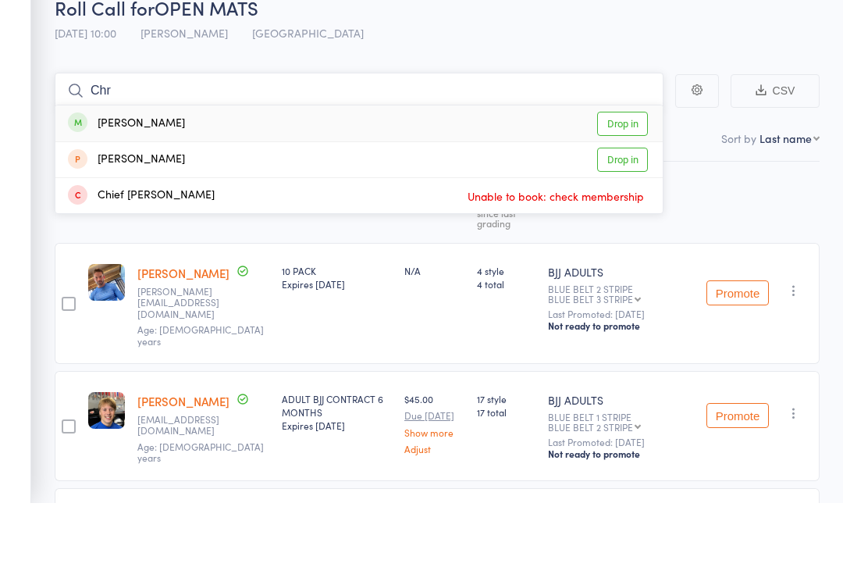
type input "Chr"
click at [626, 187] on link "Drop in" at bounding box center [622, 199] width 51 height 24
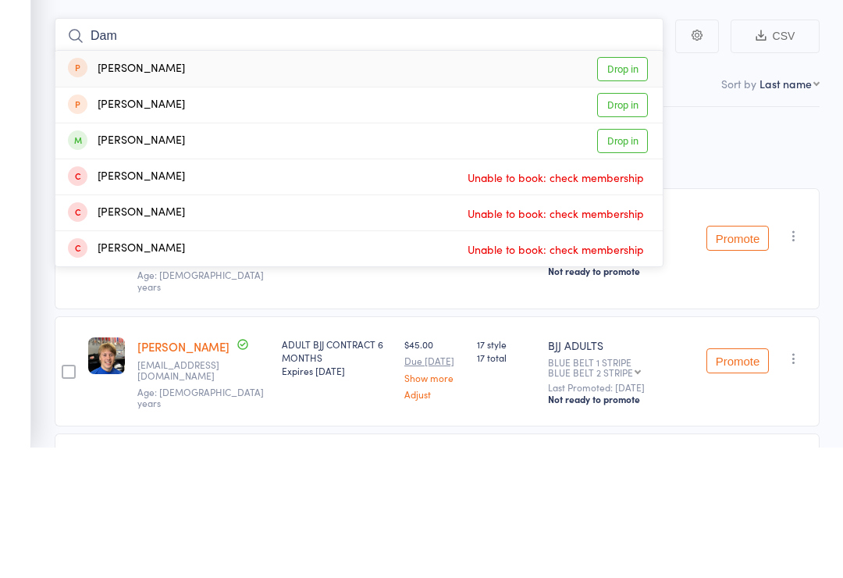
type input "Dam"
click at [626, 187] on link "Drop in" at bounding box center [622, 199] width 51 height 24
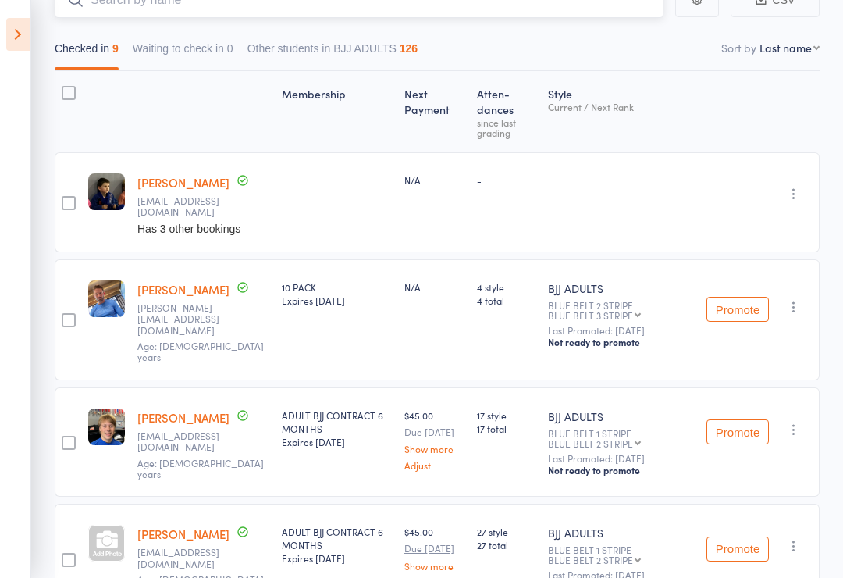
scroll to position [165, 0]
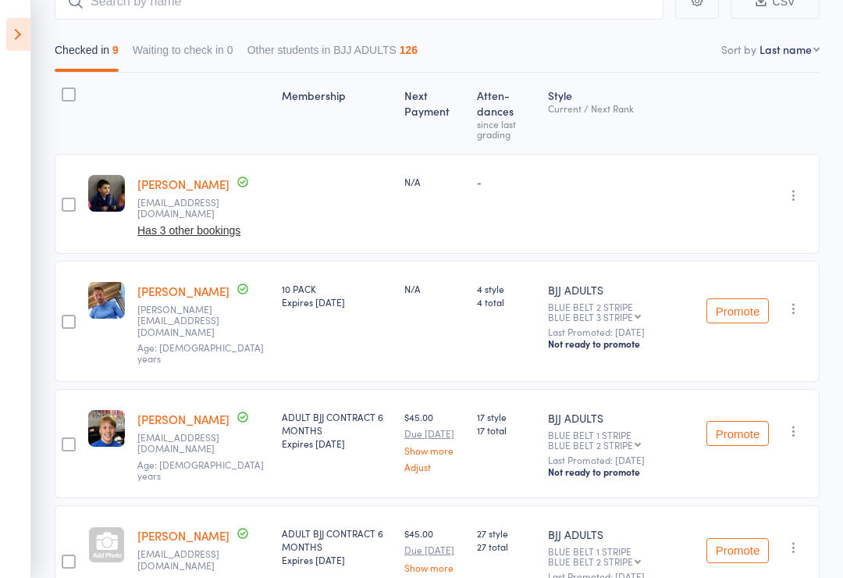
click at [792, 187] on icon "button" at bounding box center [794, 195] width 16 height 16
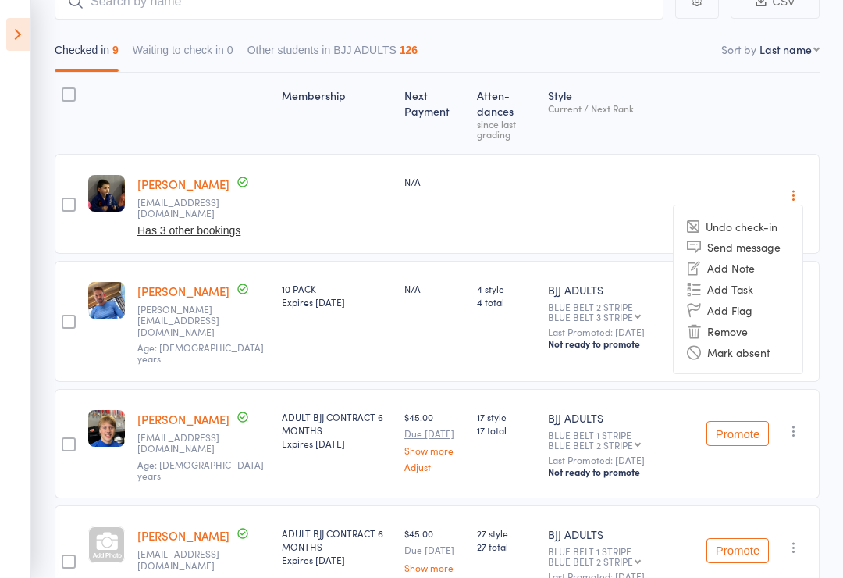
click at [741, 320] on li "Remove" at bounding box center [738, 330] width 129 height 21
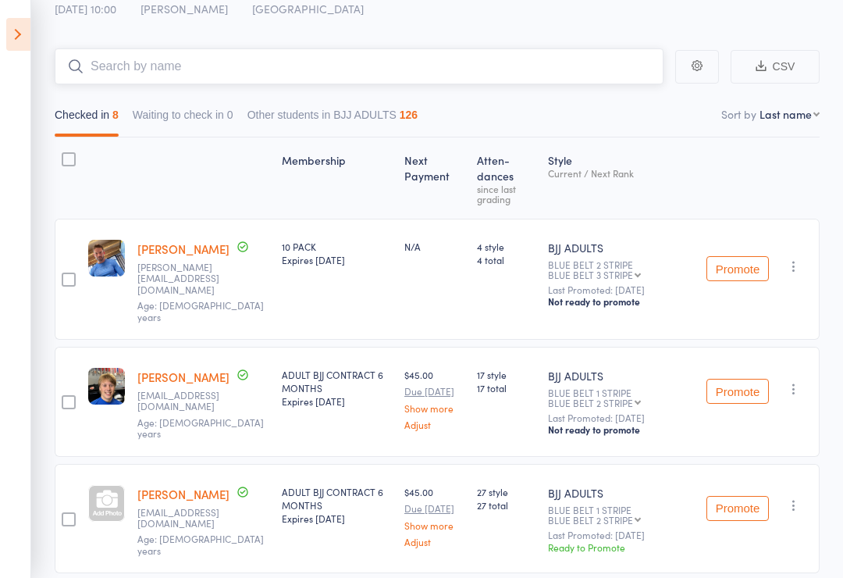
click at [117, 80] on input "search" at bounding box center [359, 66] width 609 height 36
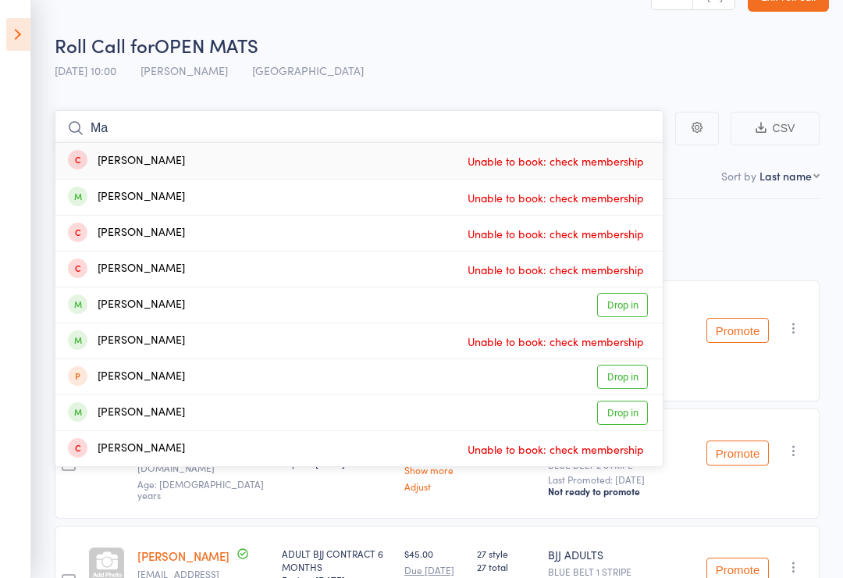
scroll to position [0, 0]
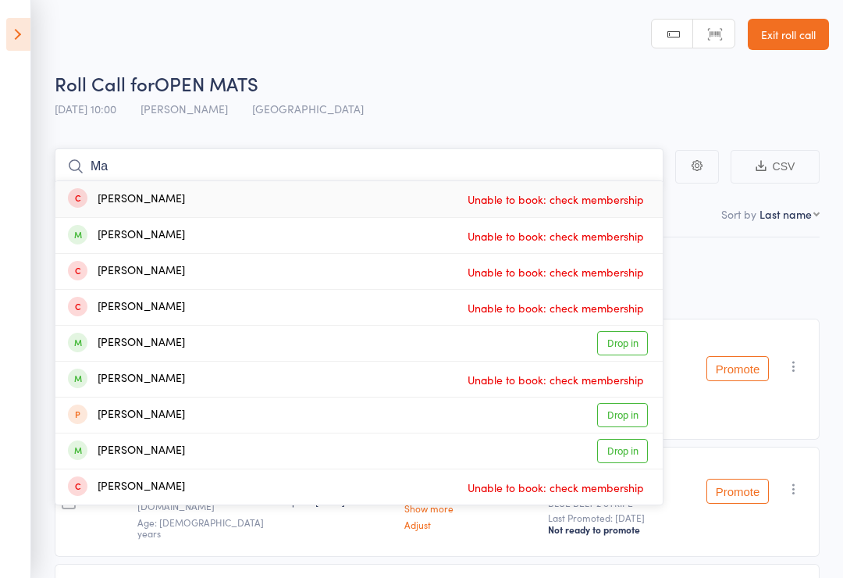
type input "M"
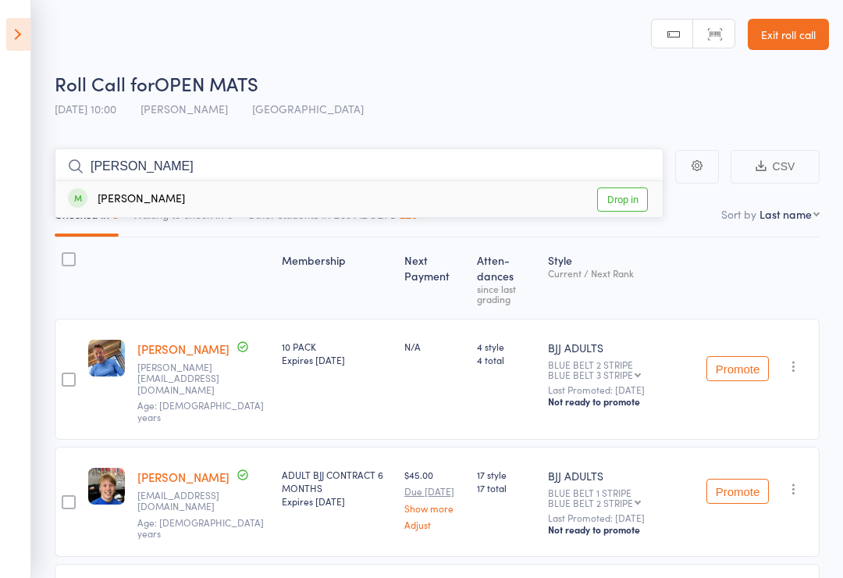
type input "Clint"
click at [194, 210] on div "Clint BARRENDS Drop in" at bounding box center [358, 199] width 607 height 36
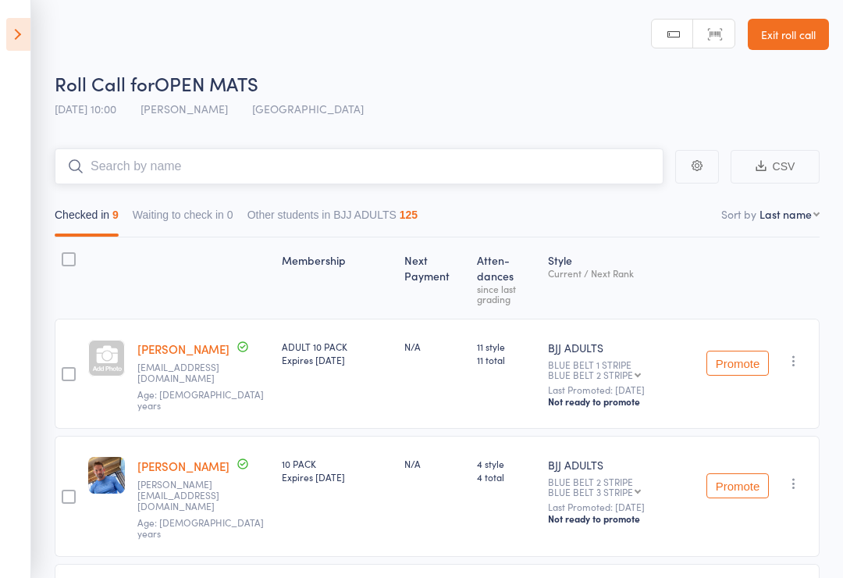
click at [138, 151] on input "search" at bounding box center [359, 166] width 609 height 36
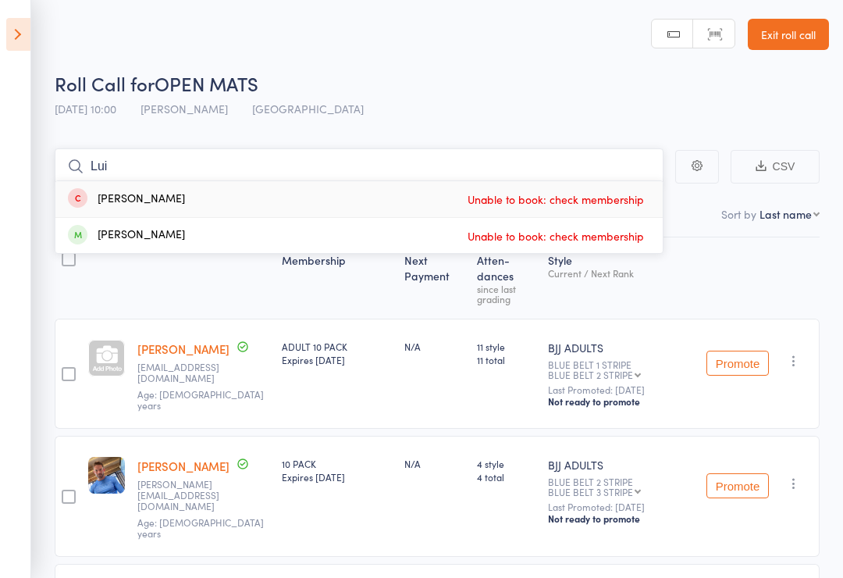
type input "Lui"
click at [598, 188] on span "Unable to book: check membership" at bounding box center [556, 198] width 184 height 23
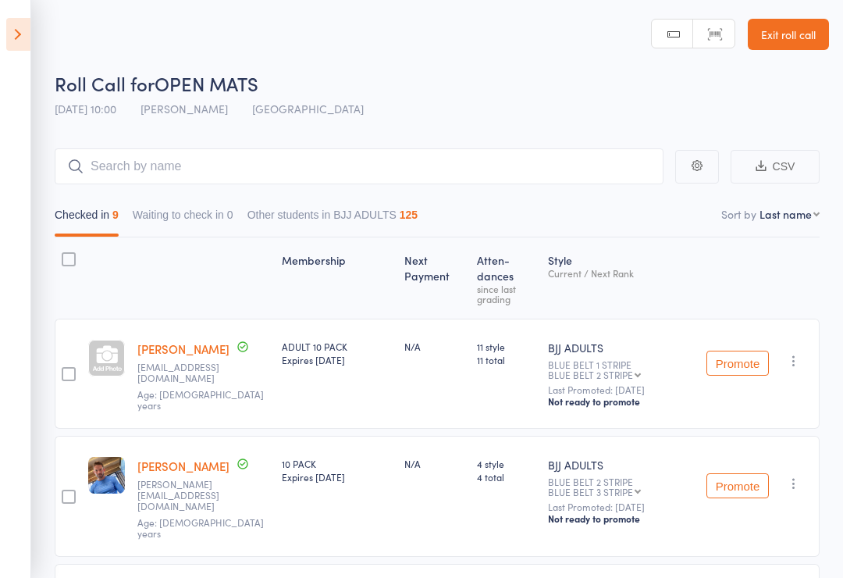
click at [578, 195] on div "Checked in 9 Waiting to check in 0 Other students in BJJ ADULTS 125" at bounding box center [437, 210] width 765 height 53
